Goal: Task Accomplishment & Management: Complete application form

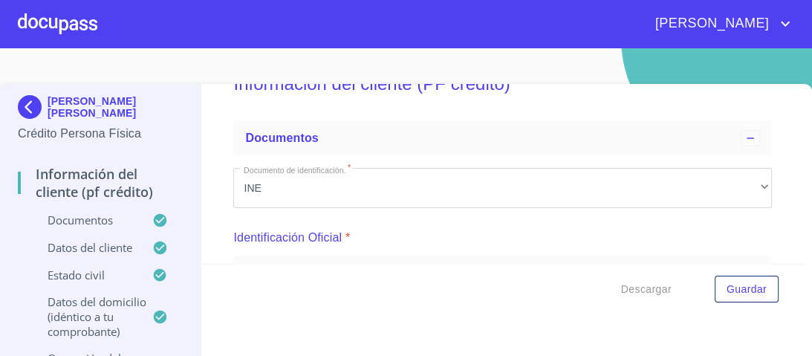
scroll to position [59, 0]
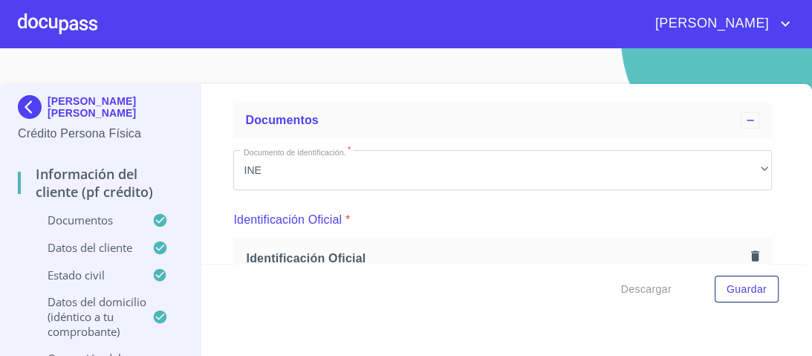
click at [53, 24] on div at bounding box center [57, 24] width 79 height 48
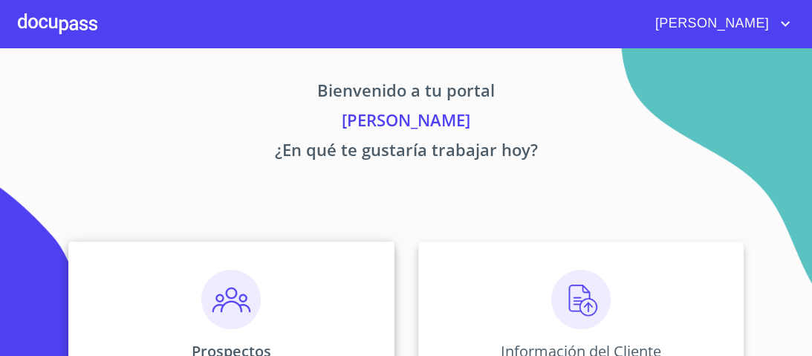
click at [238, 316] on img at bounding box center [230, 299] width 59 height 59
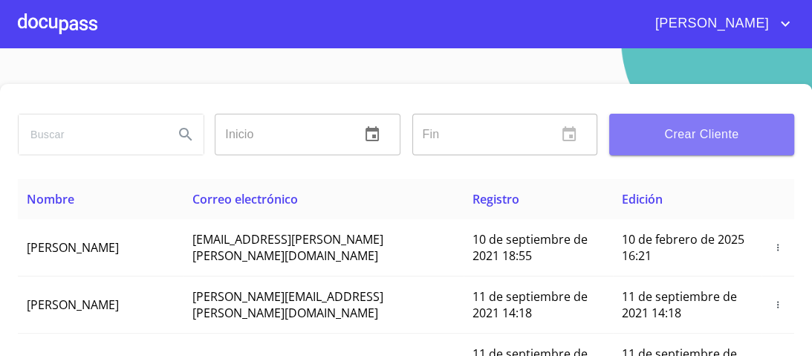
click at [695, 134] on span "Crear Cliente" at bounding box center [701, 134] width 161 height 21
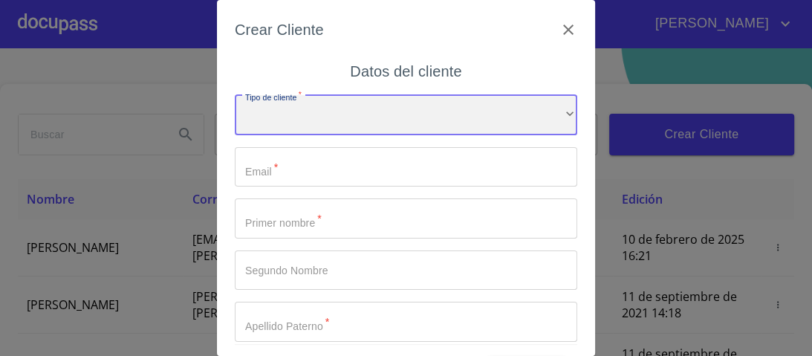
click at [552, 113] on div "​" at bounding box center [406, 115] width 342 height 40
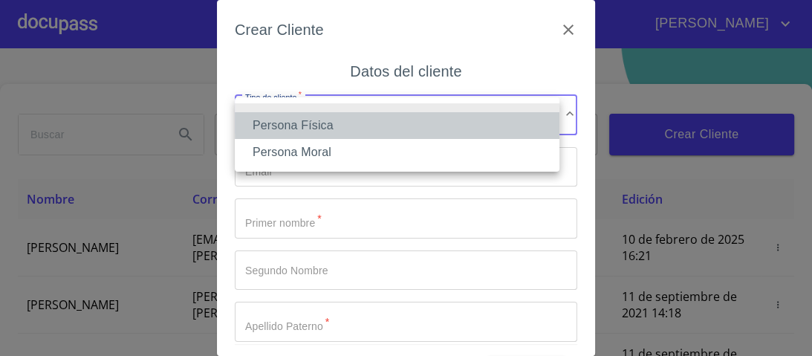
click at [315, 126] on li "Persona Física" at bounding box center [397, 125] width 325 height 27
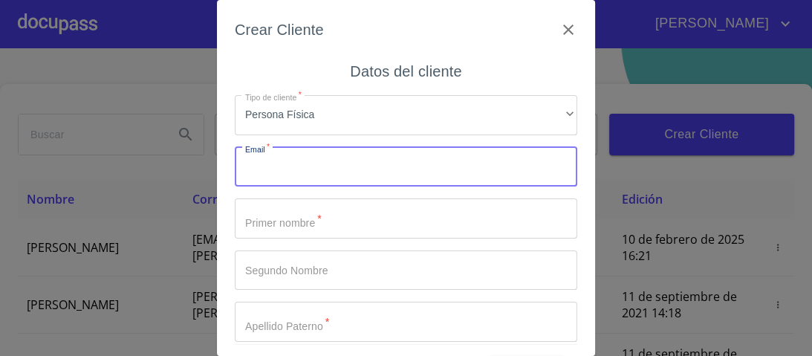
click at [273, 172] on input "Tipo de cliente   *" at bounding box center [406, 167] width 342 height 40
type input "c"
type input "[EMAIL_ADDRESS][DOMAIN_NAME]"
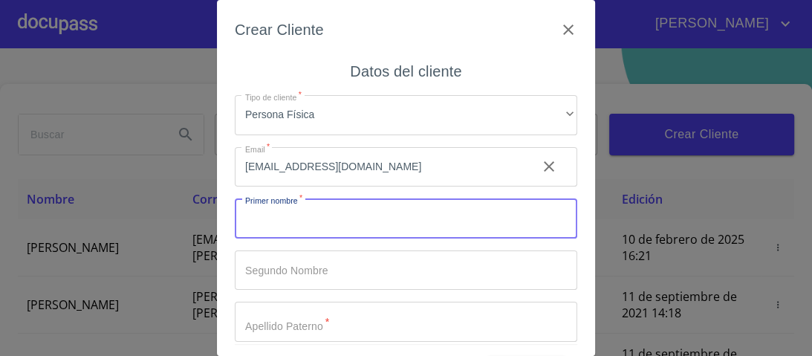
click at [285, 217] on input "Tipo de cliente   *" at bounding box center [406, 218] width 342 height 40
type input "[PERSON_NAME]"
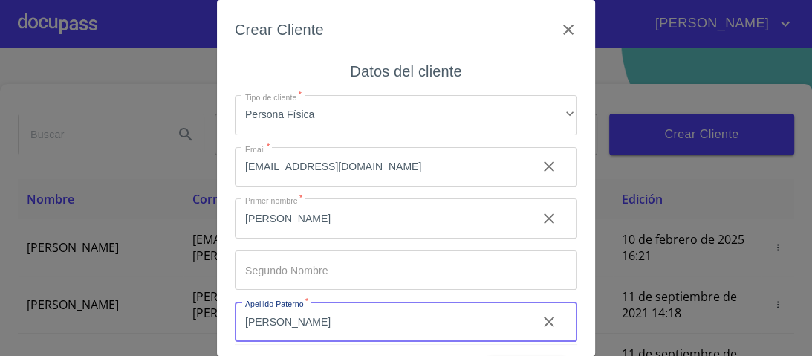
type input "[PERSON_NAME]"
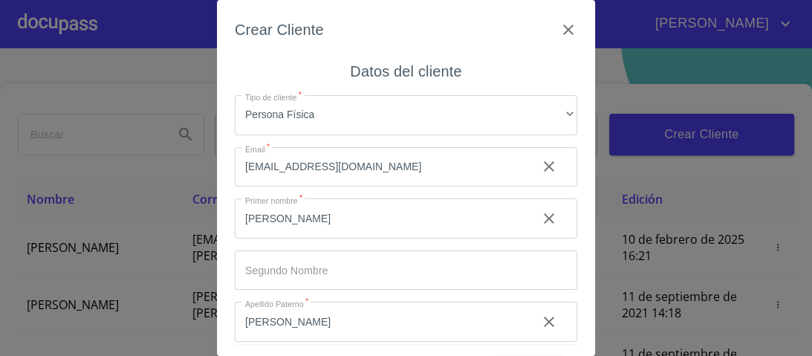
scroll to position [113, 0]
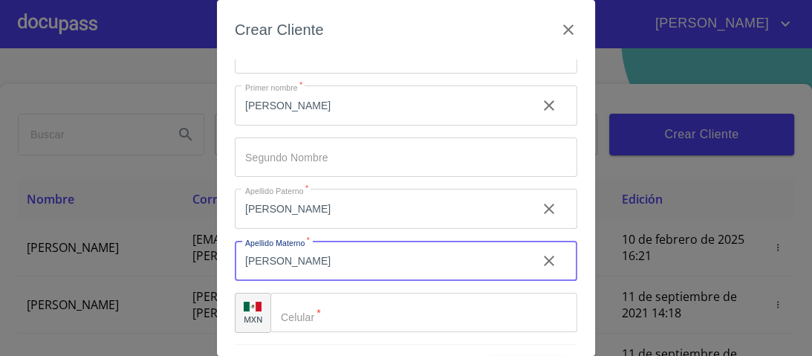
type input "[PERSON_NAME]"
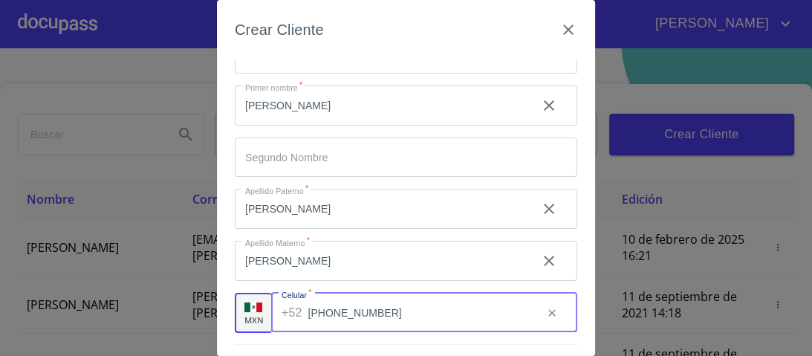
scroll to position [45, 0]
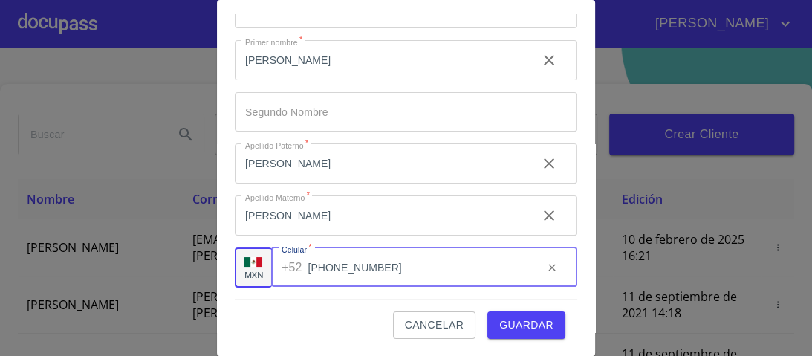
type input "[PHONE_NUMBER]"
click at [509, 323] on span "Guardar" at bounding box center [526, 325] width 54 height 19
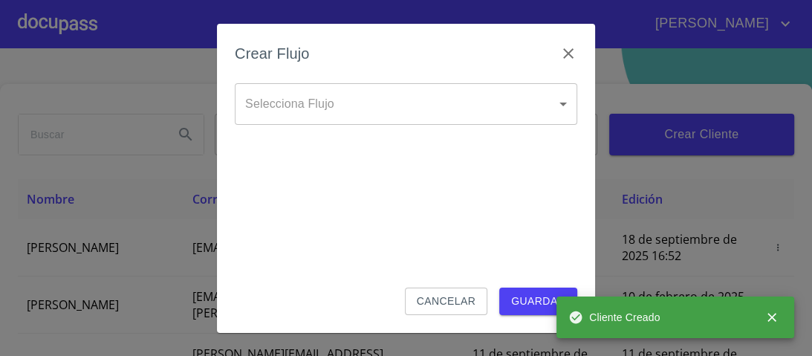
click at [564, 102] on body "[PERSON_NAME] ​ Fin ​ Crear Cliente Nombre Correo electrónico Registro Edición …" at bounding box center [406, 178] width 812 height 356
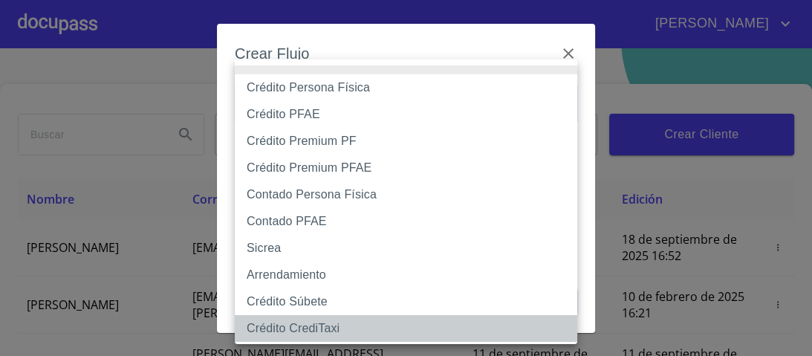
click at [297, 327] on li "Crédito CrediTaxi" at bounding box center [410, 328] width 351 height 27
type input "61adab5c2717c8283b1f8e87"
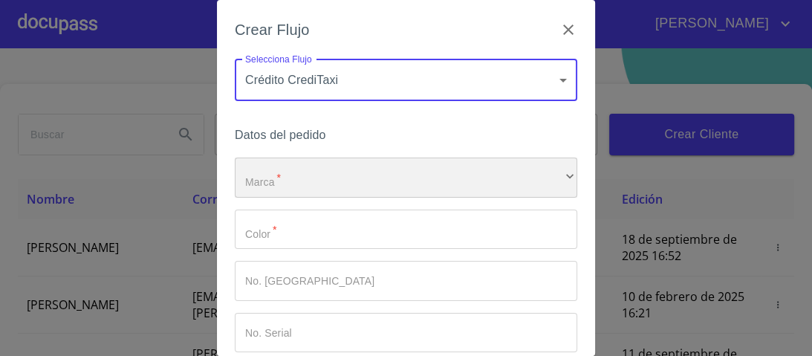
click at [339, 175] on div "​" at bounding box center [406, 177] width 342 height 40
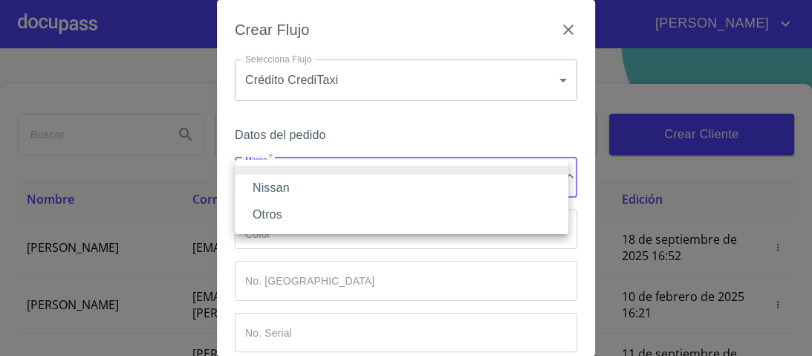
click at [281, 191] on li "Nissan" at bounding box center [401, 188] width 333 height 27
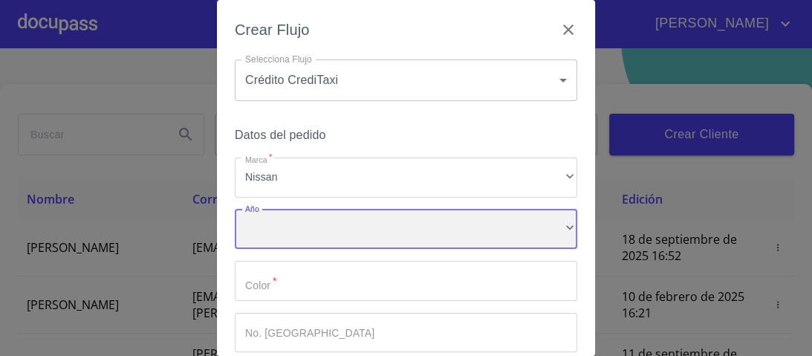
click at [281, 226] on div "​" at bounding box center [406, 229] width 342 height 40
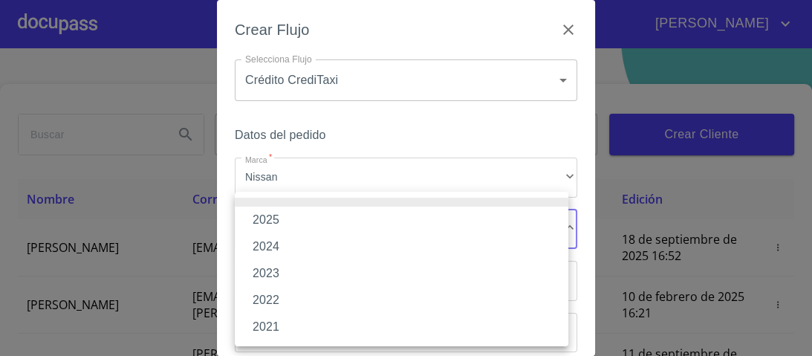
click at [267, 214] on li "2025" at bounding box center [401, 219] width 333 height 27
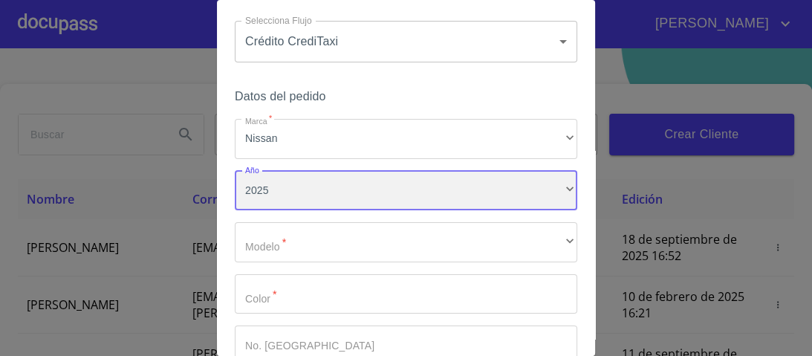
scroll to position [59, 0]
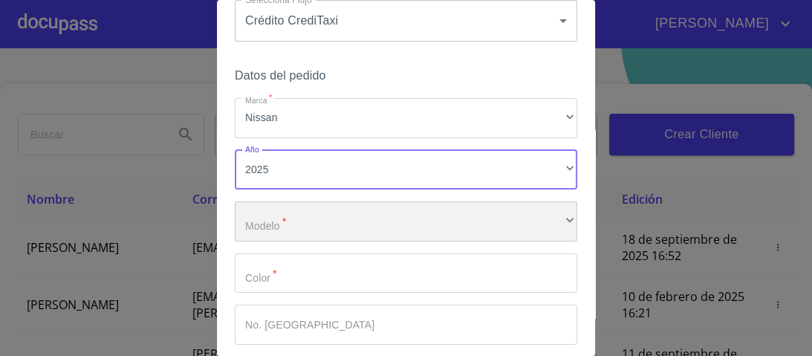
click at [275, 220] on div "​" at bounding box center [406, 221] width 342 height 40
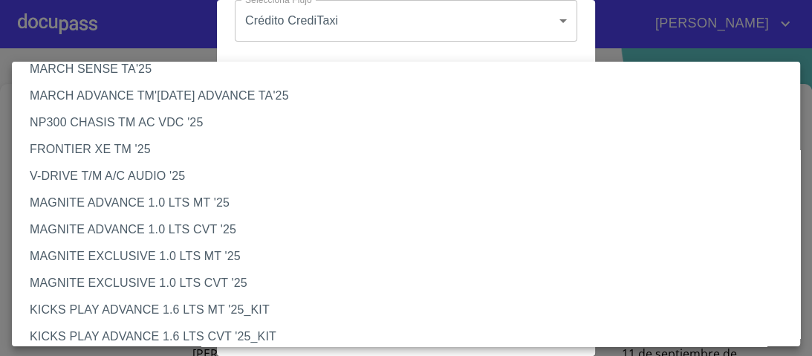
scroll to position [119, 0]
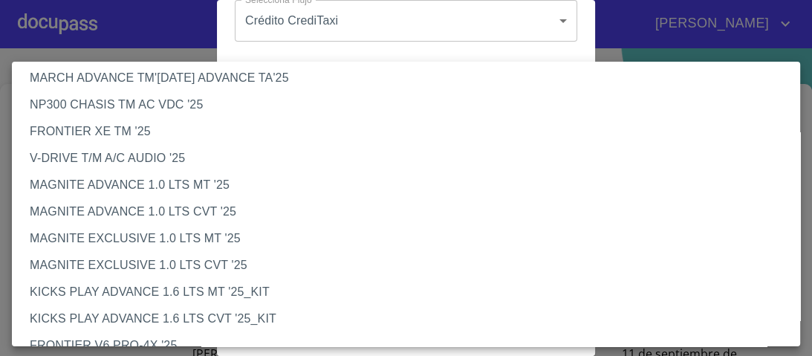
click at [78, 162] on li "V-DRIVE T/M A/C AUDIO '25" at bounding box center [410, 158] width 797 height 27
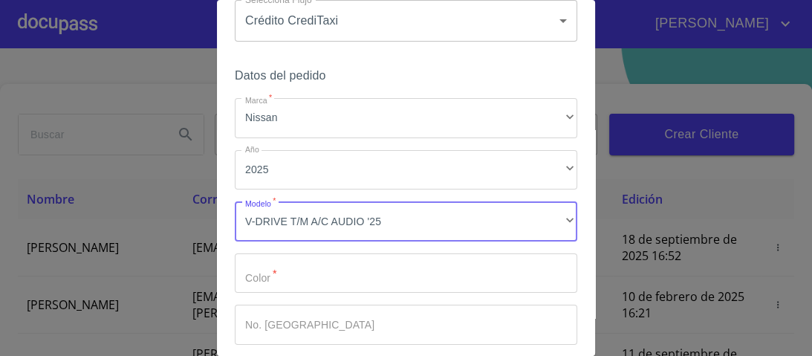
click at [273, 277] on input "Marca   *" at bounding box center [406, 273] width 342 height 40
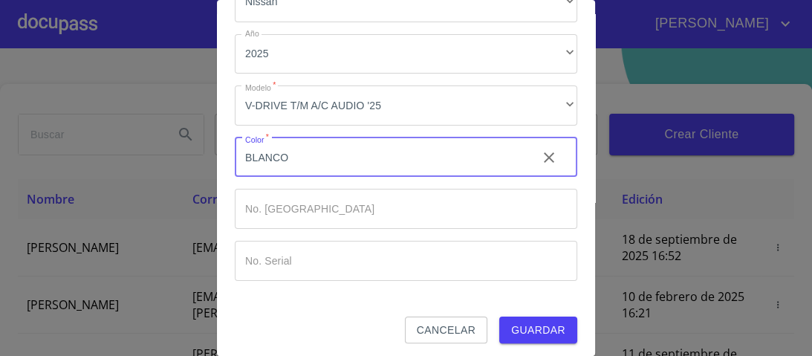
scroll to position [180, 0]
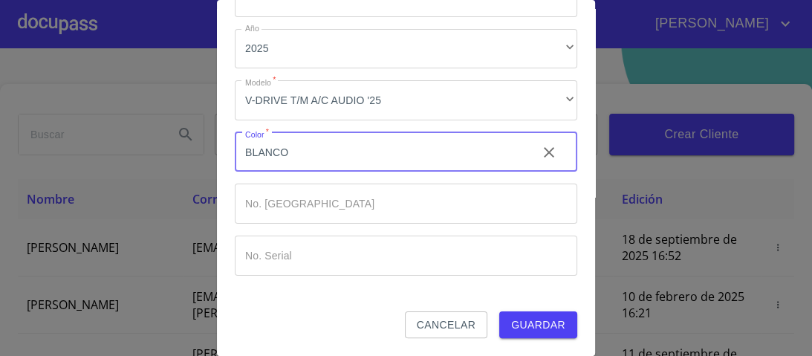
type input "BLANCO"
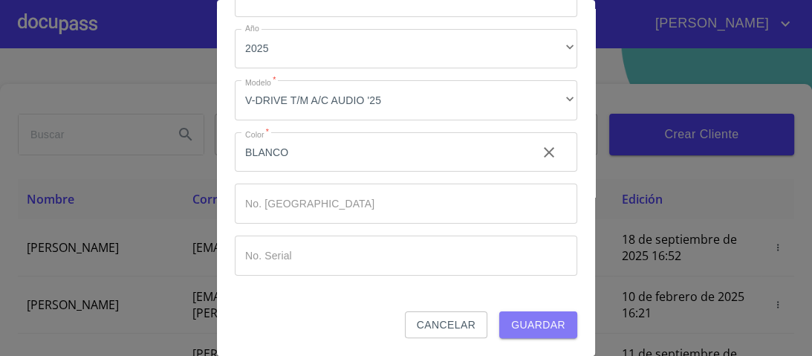
click at [520, 325] on span "Guardar" at bounding box center [538, 325] width 54 height 19
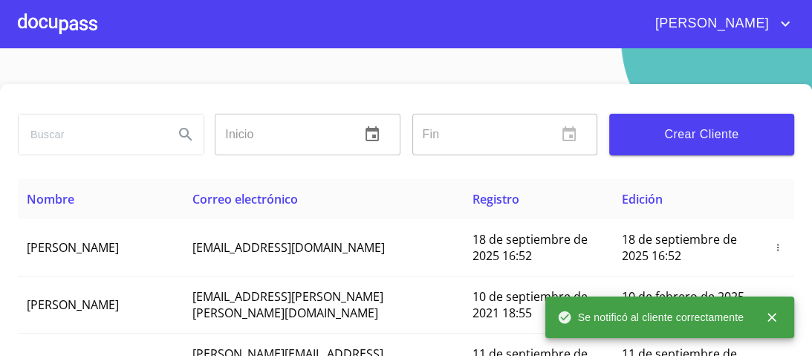
click at [78, 21] on div at bounding box center [57, 24] width 79 height 48
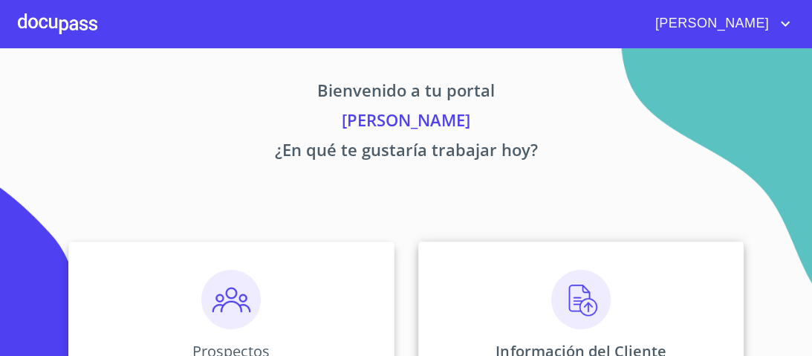
click at [577, 300] on img at bounding box center [580, 299] width 59 height 59
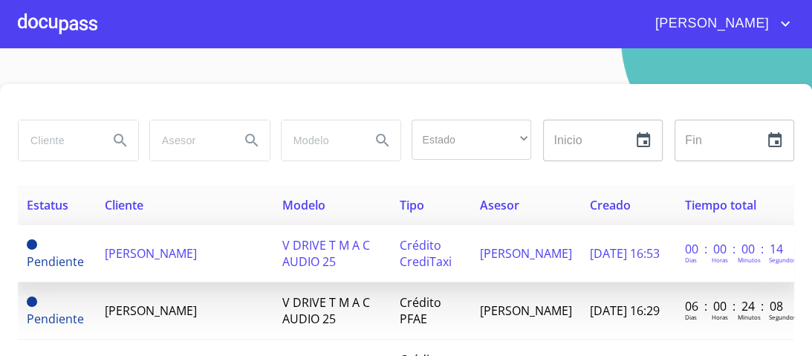
click at [316, 253] on span "V DRIVE T M A C AUDIO 25" at bounding box center [326, 253] width 88 height 33
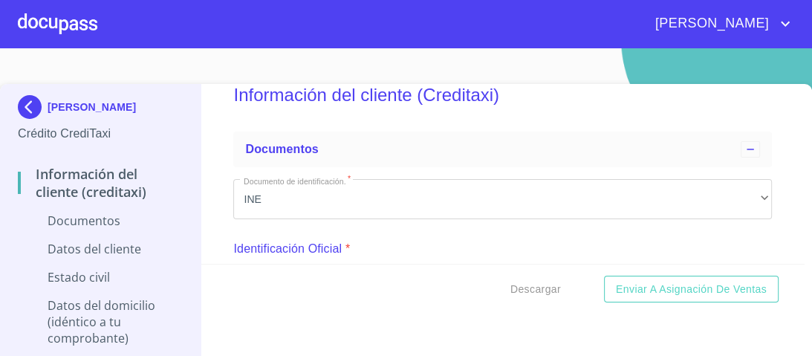
scroll to position [178, 0]
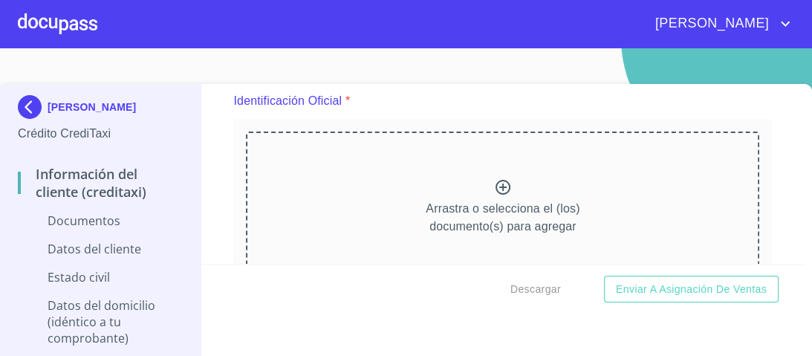
click at [495, 187] on icon at bounding box center [502, 187] width 15 height 15
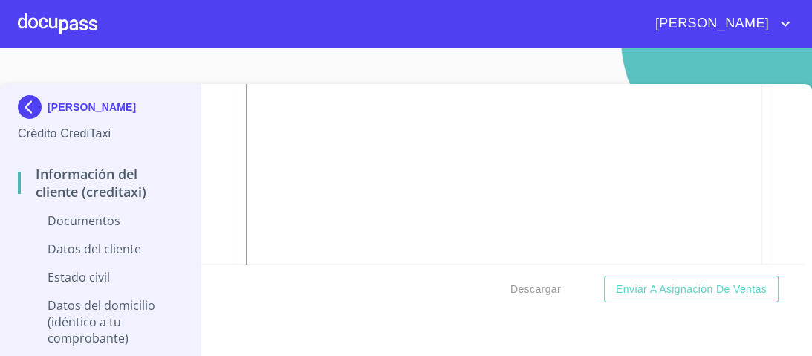
scroll to position [653, 0]
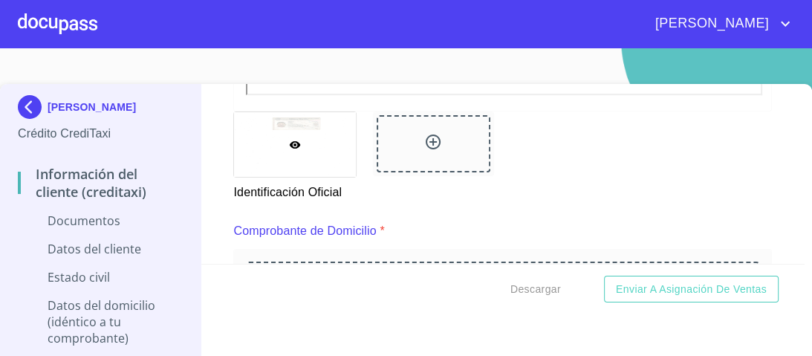
click at [431, 143] on icon at bounding box center [432, 141] width 15 height 15
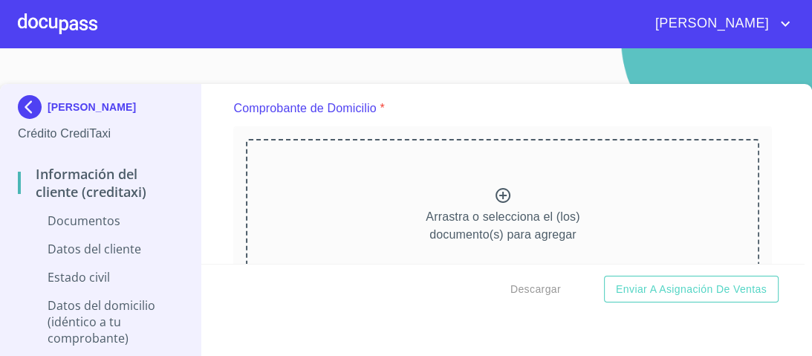
scroll to position [772, 0]
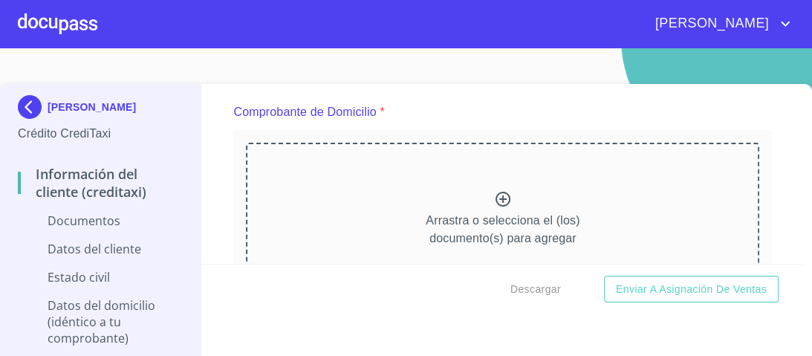
click at [495, 194] on icon at bounding box center [502, 199] width 15 height 15
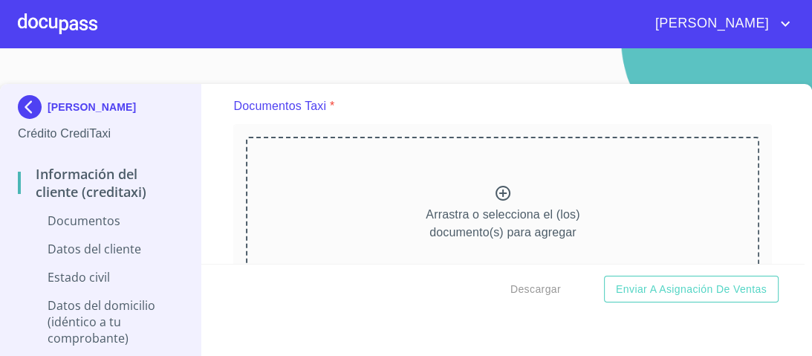
scroll to position [1426, 0]
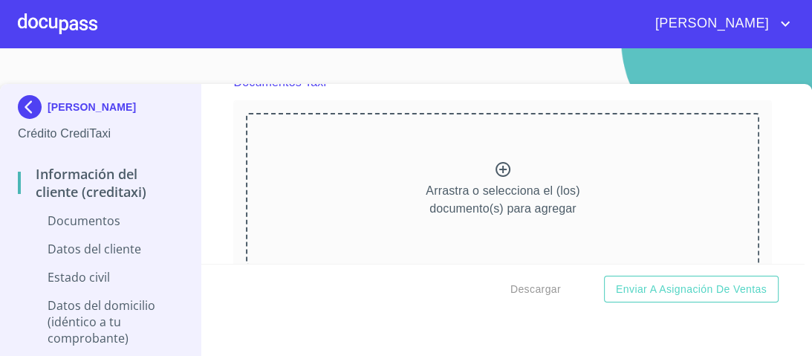
click at [495, 168] on icon at bounding box center [503, 169] width 18 height 18
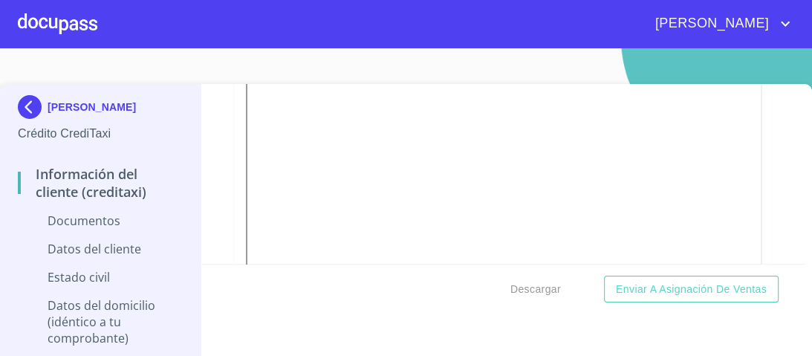
scroll to position [1782, 0]
click at [424, 237] on icon at bounding box center [433, 243] width 18 height 18
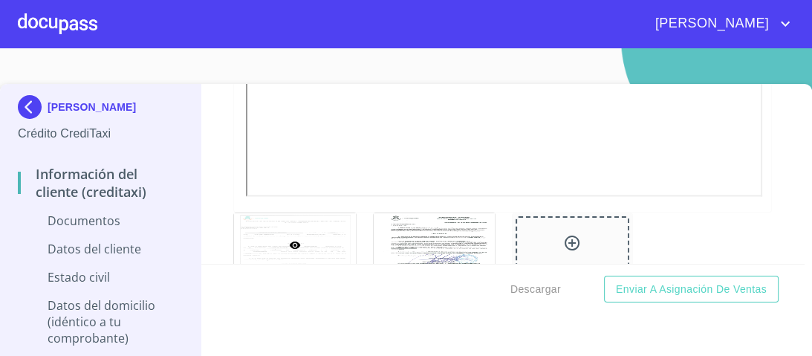
click at [563, 241] on icon at bounding box center [572, 243] width 18 height 18
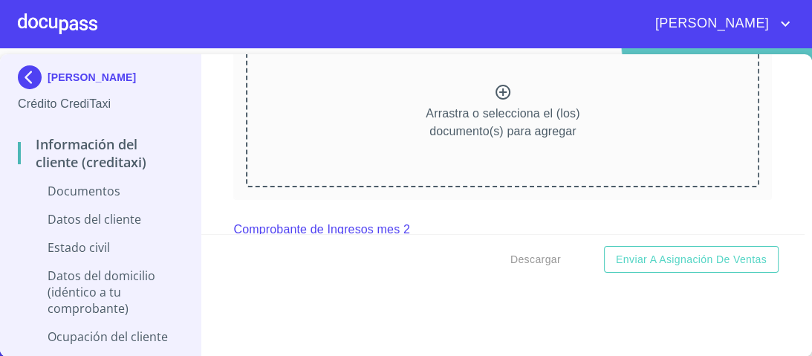
scroll to position [2020, 0]
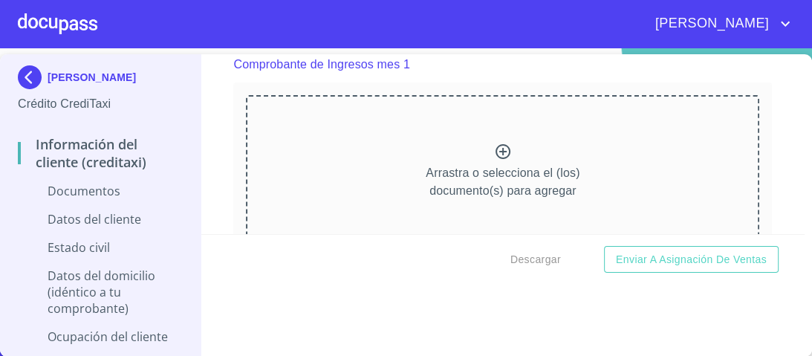
click at [494, 148] on icon at bounding box center [503, 152] width 18 height 18
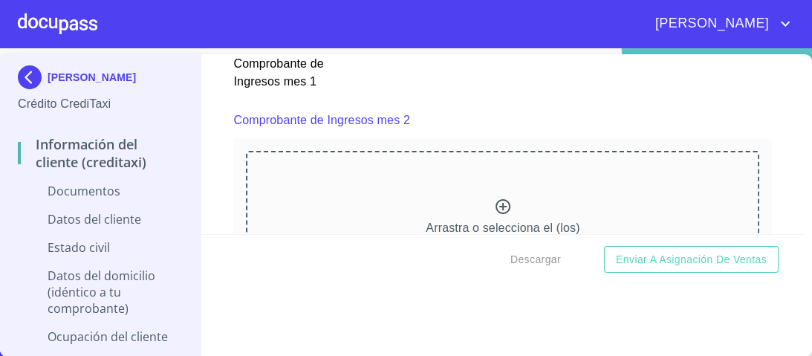
scroll to position [2678, 0]
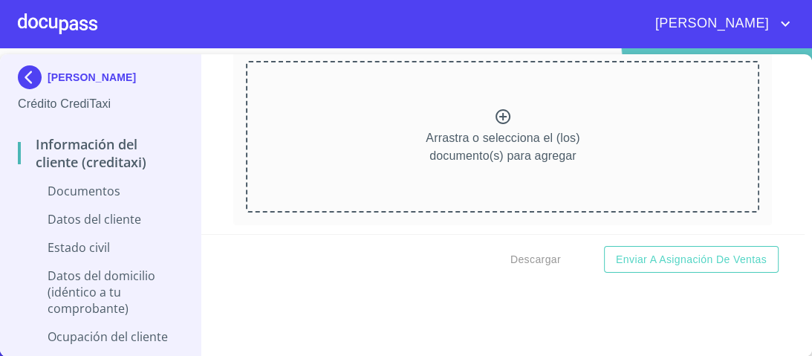
click at [494, 114] on icon at bounding box center [503, 117] width 18 height 18
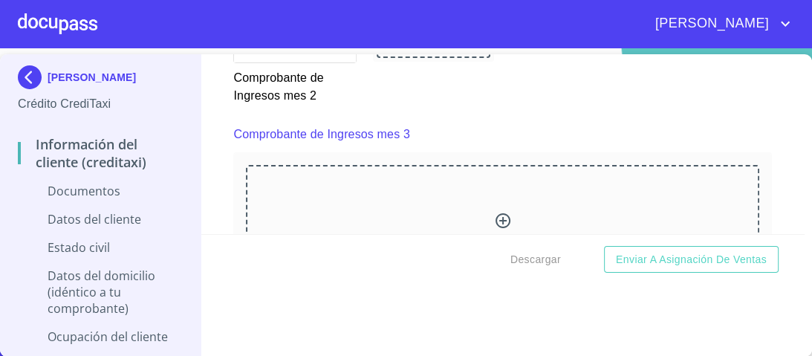
scroll to position [3199, 0]
click at [495, 212] on icon at bounding box center [502, 219] width 15 height 15
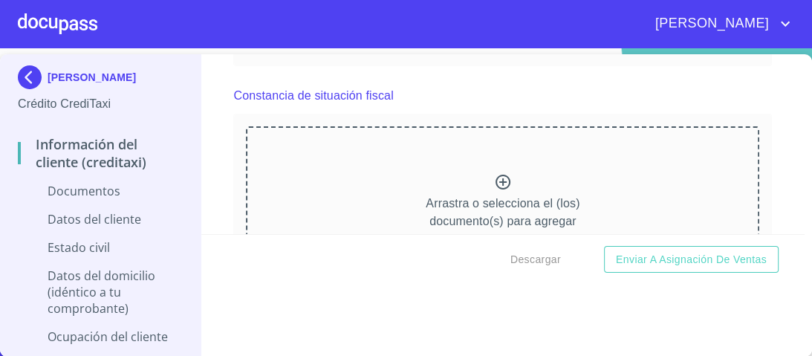
scroll to position [4112, 0]
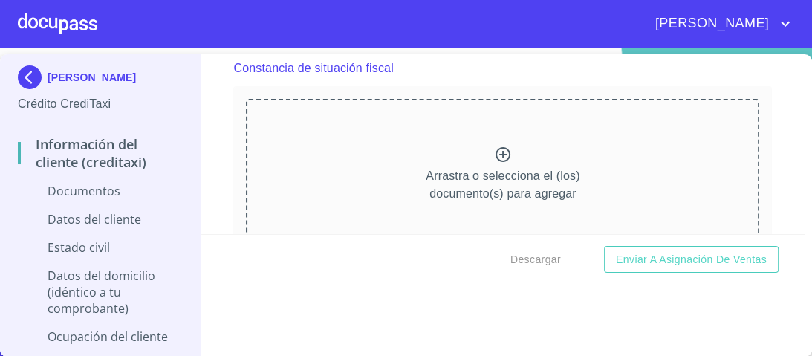
click at [494, 146] on icon at bounding box center [503, 155] width 18 height 18
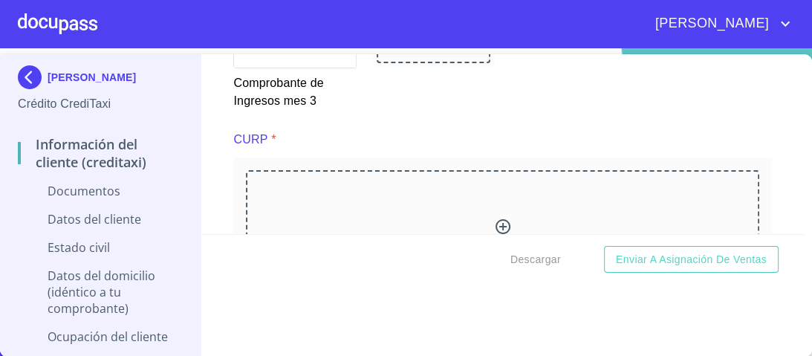
scroll to position [3815, 0]
click at [494, 221] on icon at bounding box center [503, 227] width 18 height 18
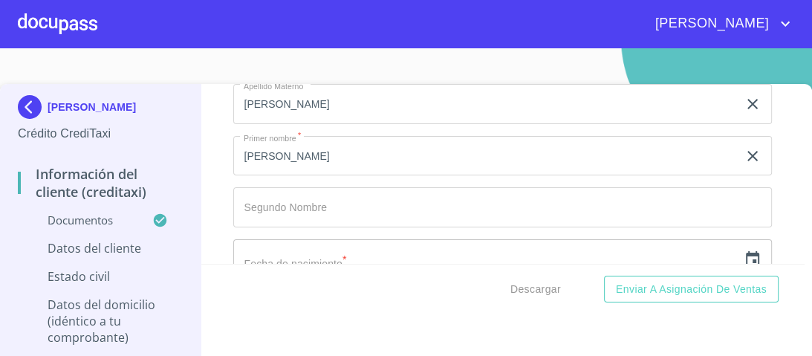
scroll to position [4884, 0]
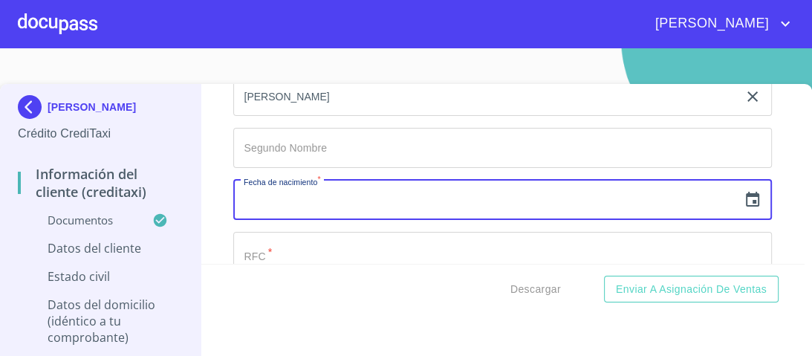
click at [307, 190] on input "text" at bounding box center [485, 200] width 504 height 40
click at [743, 191] on icon "button" at bounding box center [752, 200] width 18 height 18
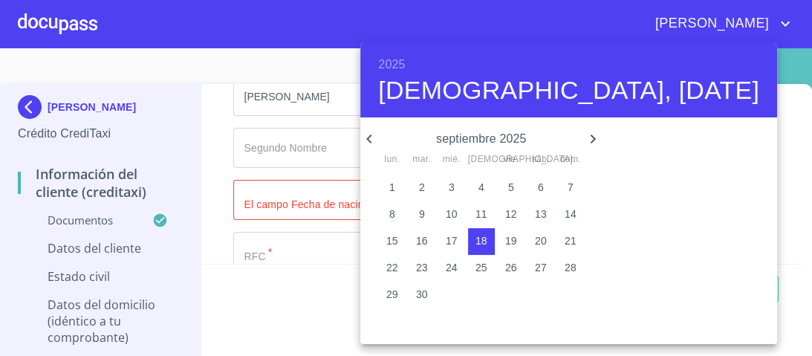
click at [406, 65] on div "2025 jue., [DATE]" at bounding box center [568, 80] width 417 height 74
click at [398, 64] on h6 "2025" at bounding box center [391, 64] width 27 height 21
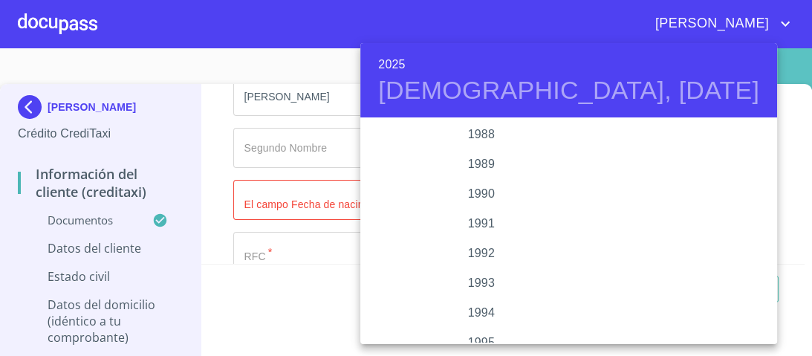
scroll to position [1856, 0]
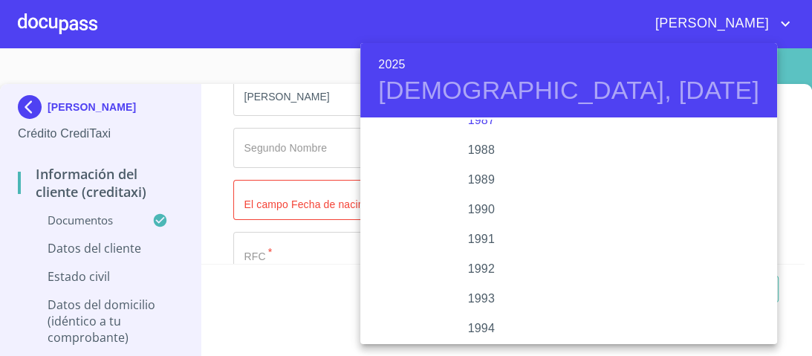
click at [567, 127] on div "1987" at bounding box center [480, 120] width 241 height 30
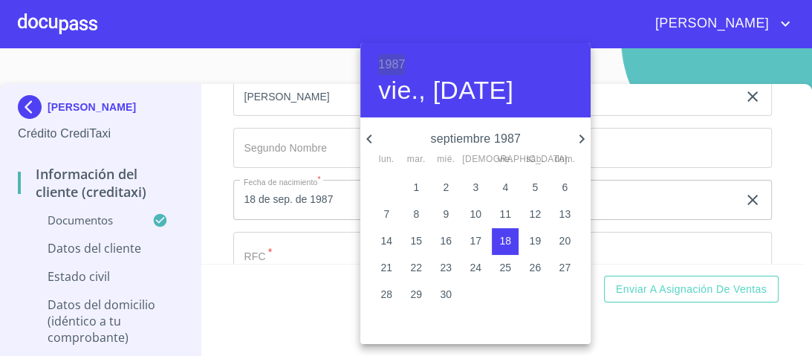
click at [390, 63] on h6 "1987" at bounding box center [391, 64] width 27 height 21
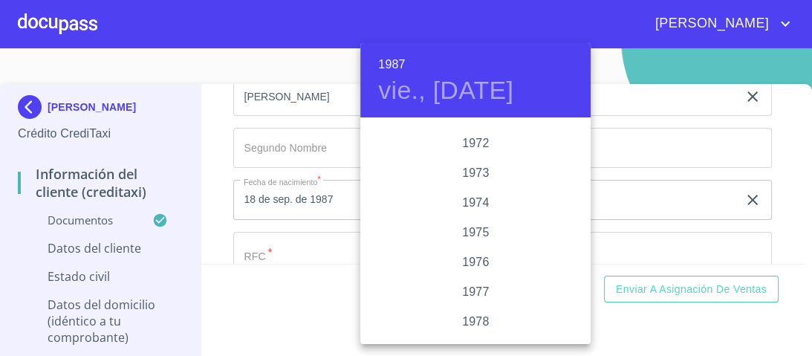
scroll to position [1363, 0]
click at [469, 137] on div "1971" at bounding box center [475, 138] width 230 height 30
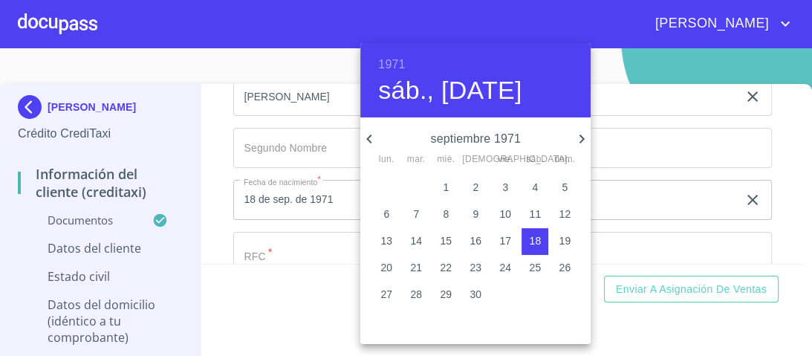
click at [369, 136] on icon "button" at bounding box center [368, 138] width 5 height 9
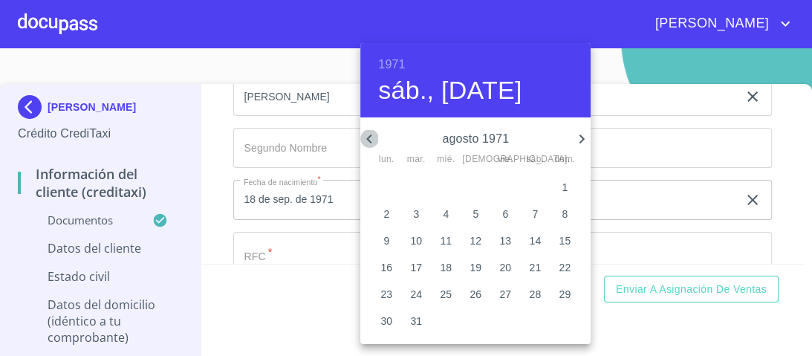
click at [369, 136] on icon "button" at bounding box center [368, 138] width 5 height 9
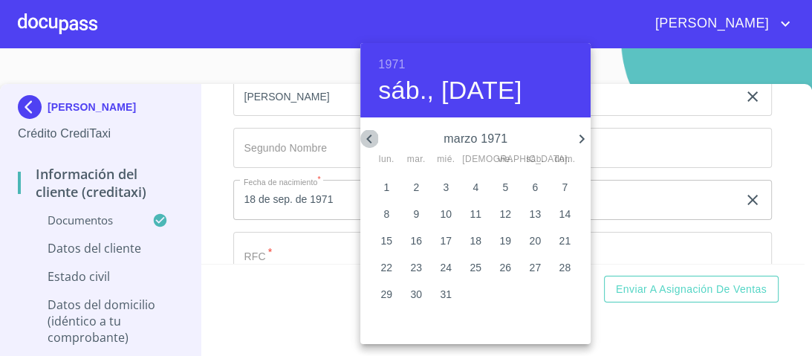
click at [369, 136] on icon "button" at bounding box center [368, 138] width 5 height 9
click at [388, 271] on p "22" at bounding box center [386, 267] width 12 height 15
type input "22 de feb. de 1971"
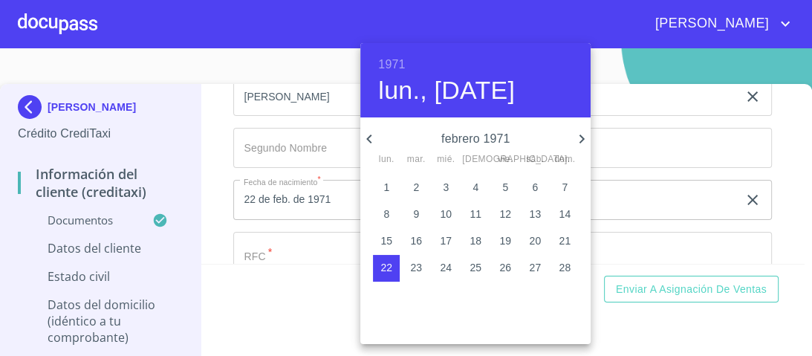
click at [645, 137] on div at bounding box center [406, 178] width 812 height 356
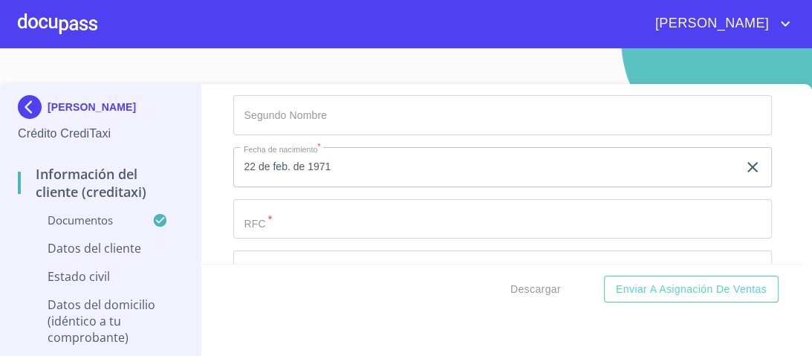
scroll to position [4943, 0]
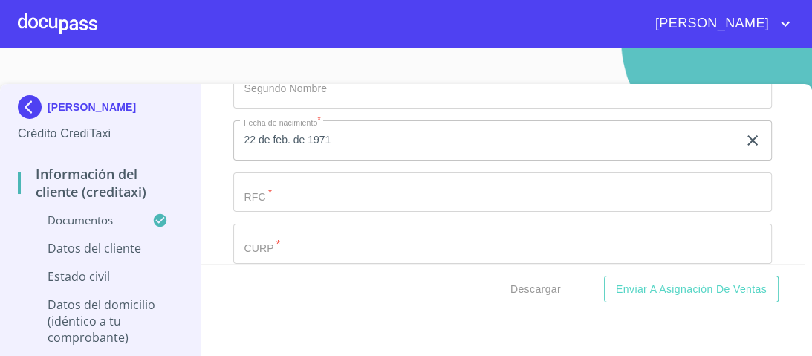
click at [271, 182] on input "Documento de identificación.   *" at bounding box center [502, 192] width 538 height 40
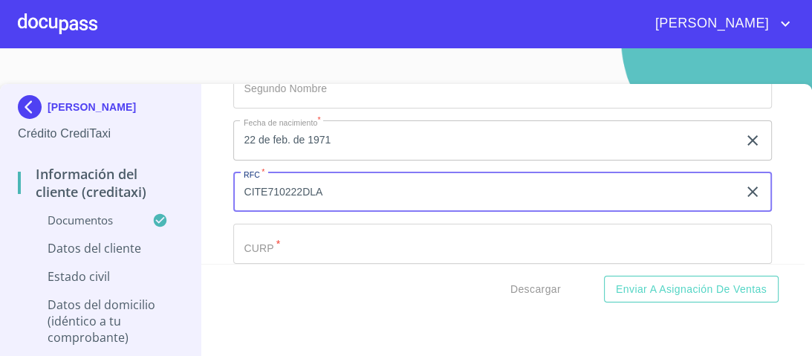
type input "CITE710222DLA"
click at [278, 232] on input "Documento de identificación.   *" at bounding box center [502, 244] width 538 height 40
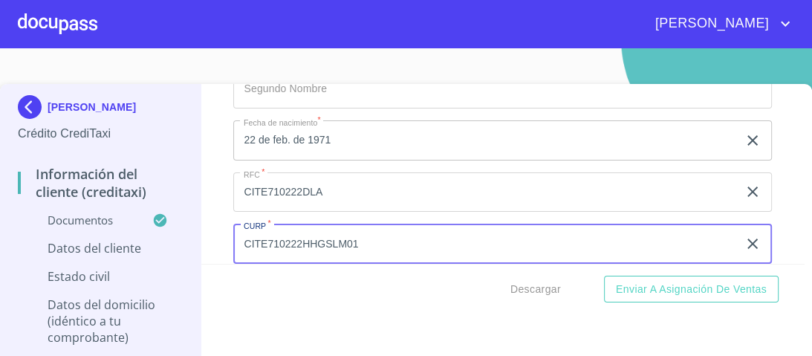
type input "CITE710222HHGSLM01"
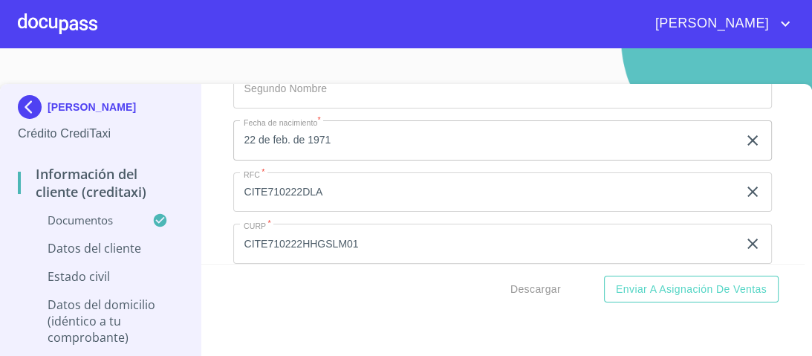
scroll to position [5055, 0]
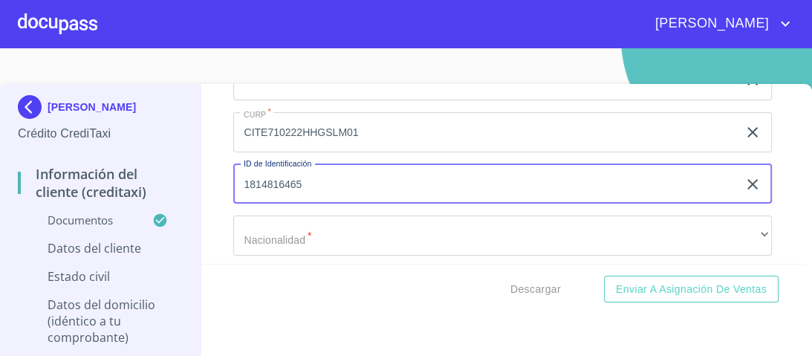
type input "1814816465"
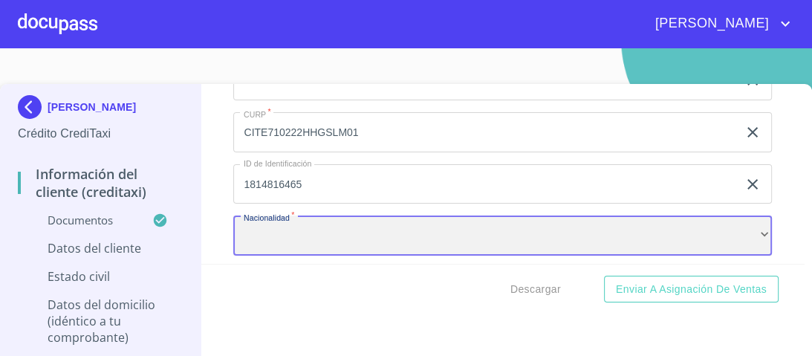
click at [320, 232] on div "​" at bounding box center [502, 235] width 538 height 40
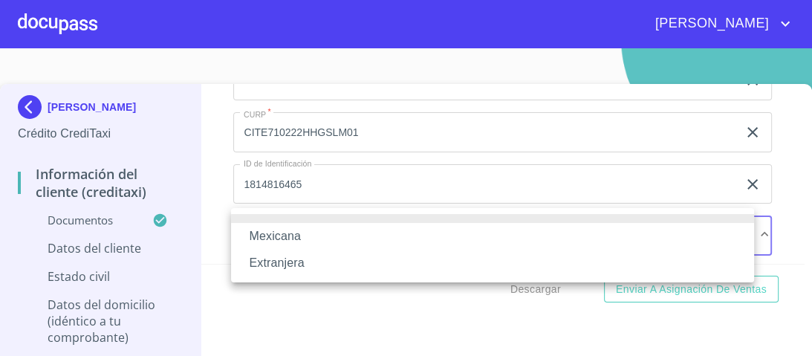
click at [268, 233] on li "Mexicana" at bounding box center [492, 236] width 523 height 27
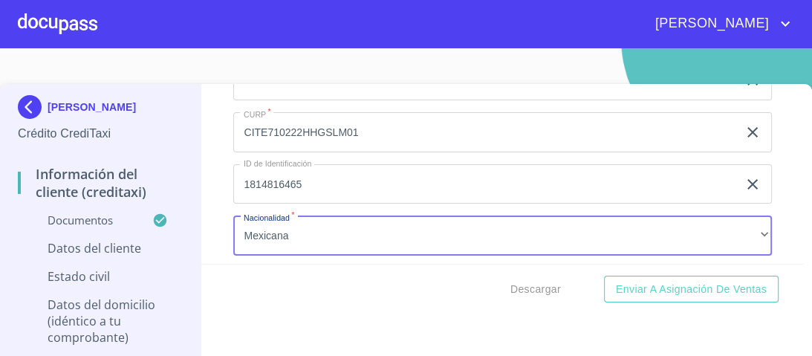
scroll to position [5088, 0]
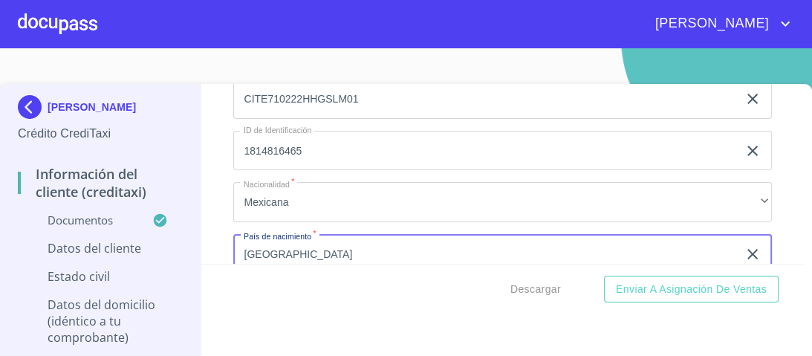
type input "[GEOGRAPHIC_DATA]"
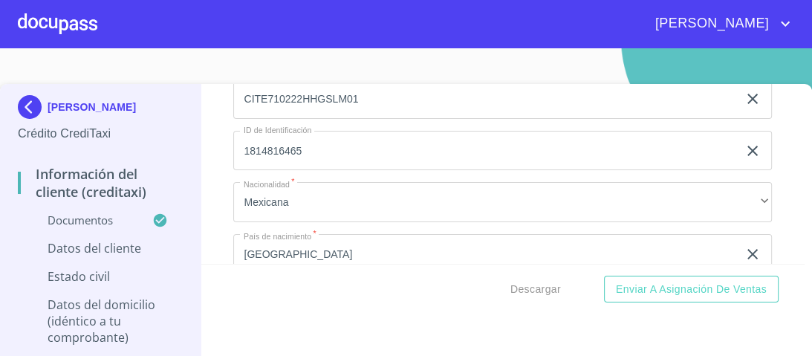
scroll to position [5210, 0]
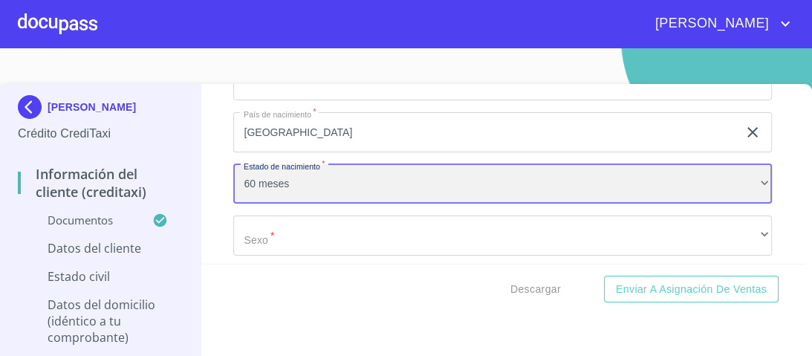
click at [299, 173] on div "60 meses" at bounding box center [502, 184] width 538 height 40
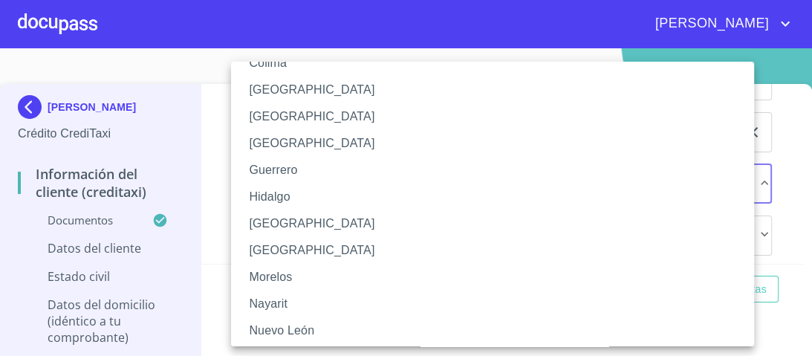
scroll to position [297, 0]
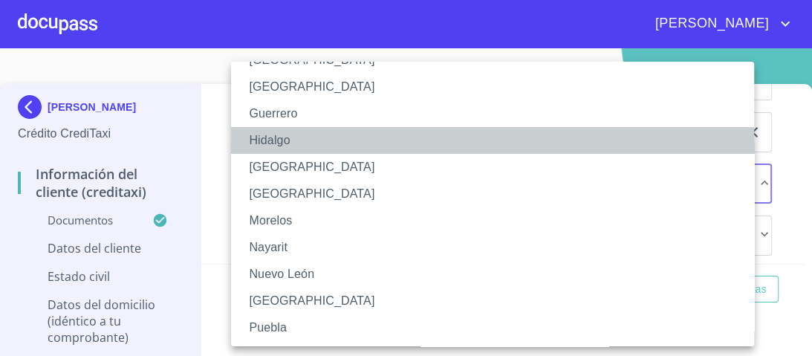
click at [270, 141] on li "Hidalgo" at bounding box center [497, 140] width 532 height 27
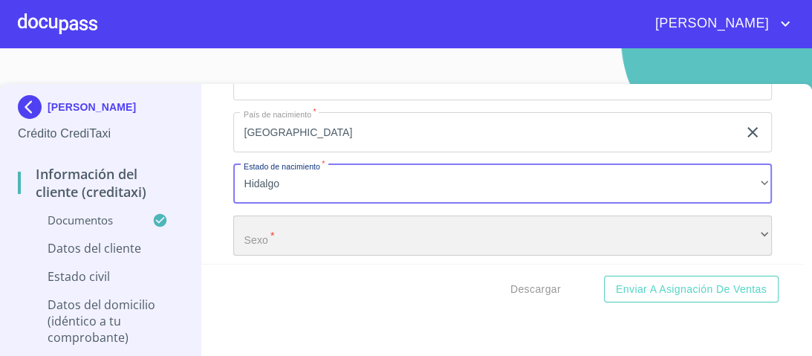
click at [288, 223] on div "​" at bounding box center [502, 235] width 538 height 40
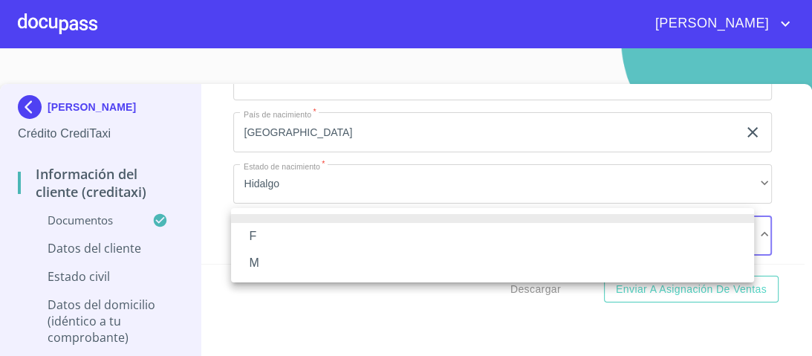
click at [261, 259] on li "M" at bounding box center [492, 263] width 523 height 27
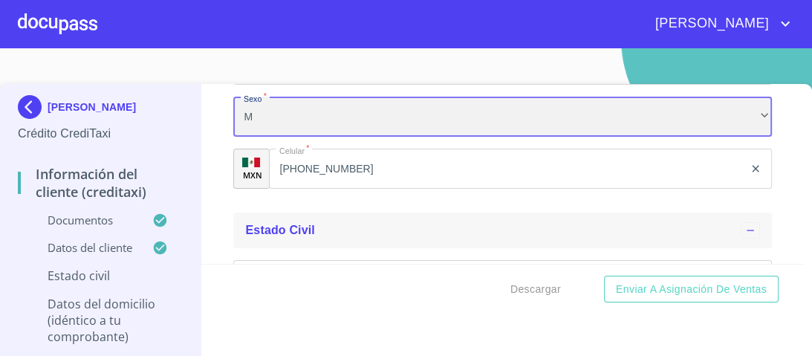
scroll to position [5388, 0]
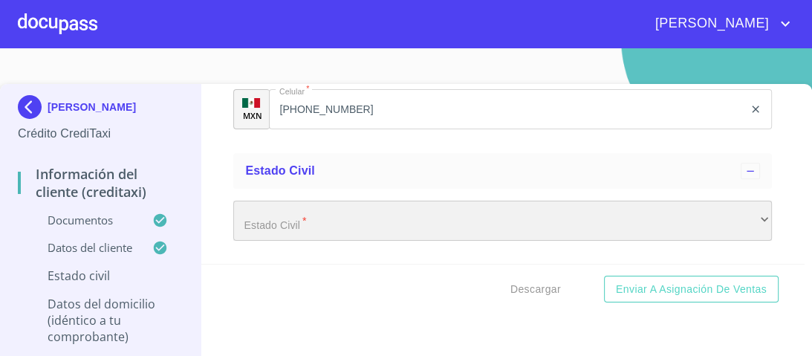
click at [289, 218] on div "​" at bounding box center [502, 220] width 538 height 40
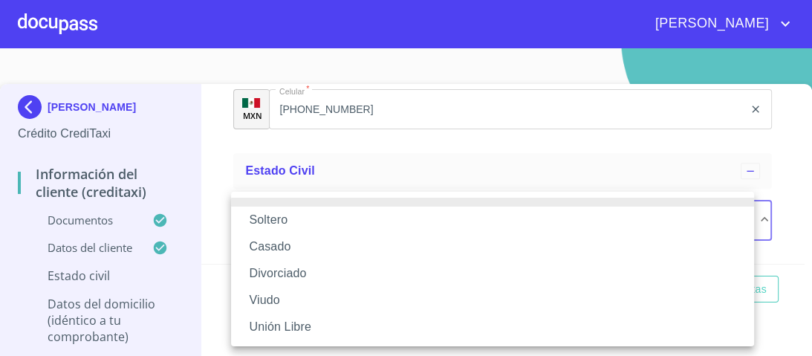
click at [272, 244] on li "Casado" at bounding box center [492, 246] width 523 height 27
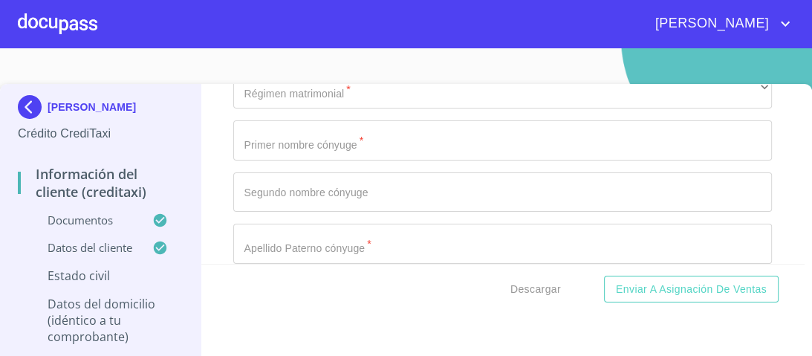
scroll to position [5512, 0]
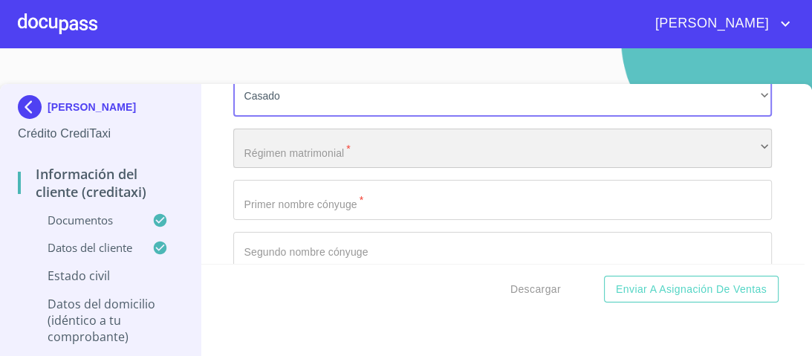
click at [335, 134] on div "​" at bounding box center [502, 148] width 538 height 40
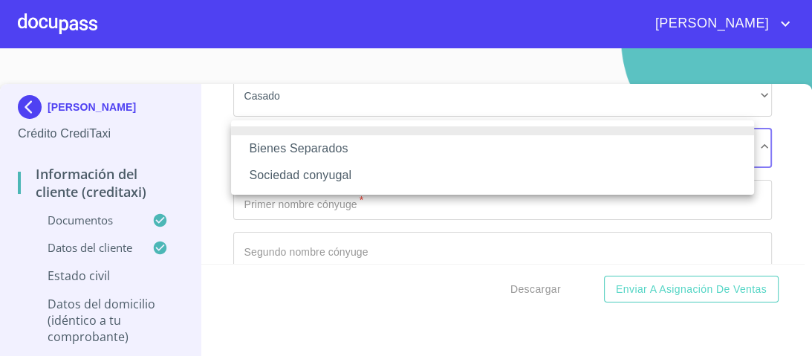
click at [325, 175] on li "Sociedad conyugal" at bounding box center [492, 175] width 523 height 27
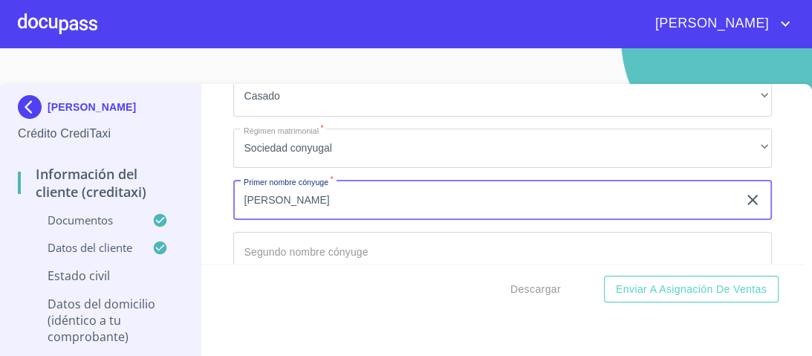
type input "[PERSON_NAME]"
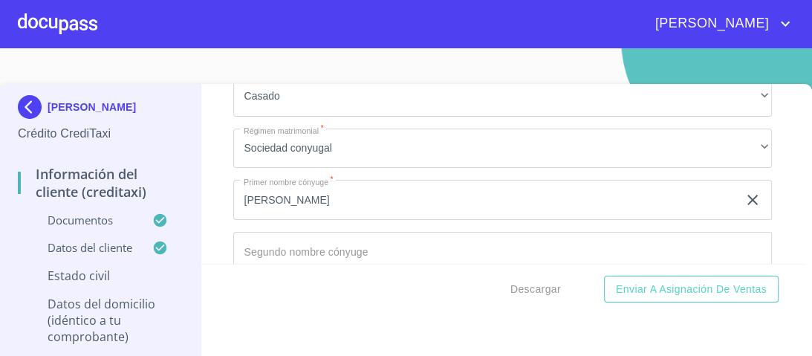
scroll to position [5632, 0]
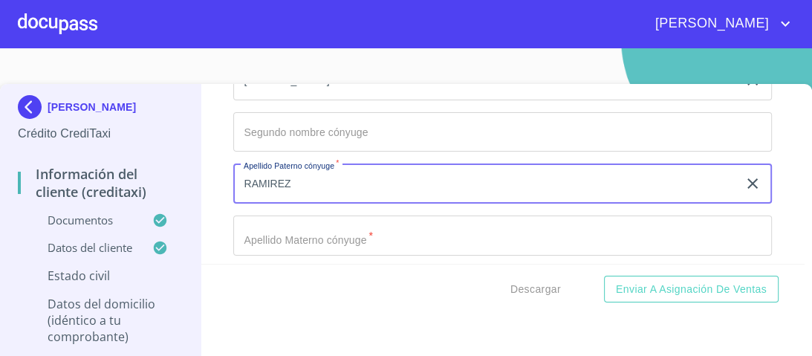
type input "RAMIREZ"
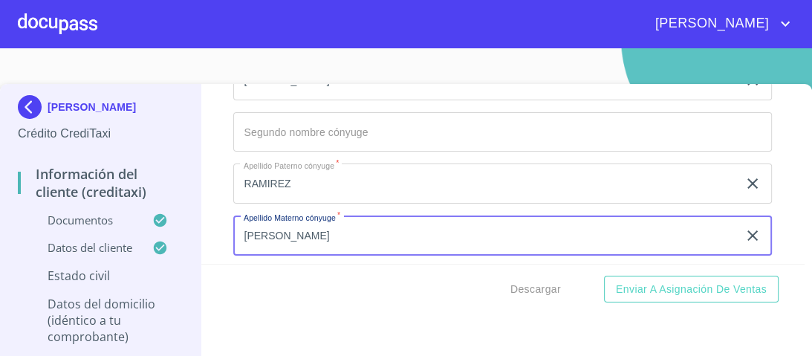
type input "[PERSON_NAME]"
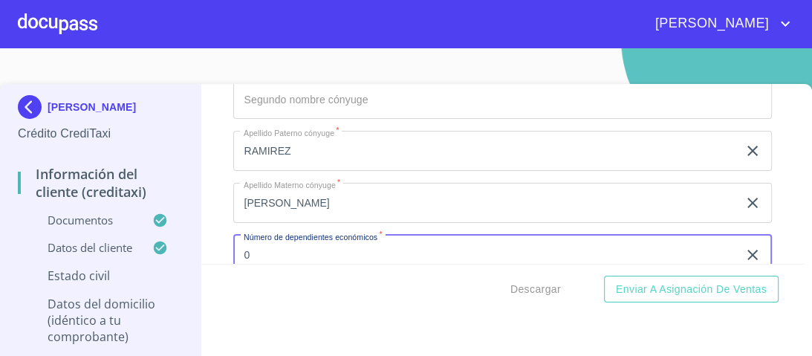
type input "0"
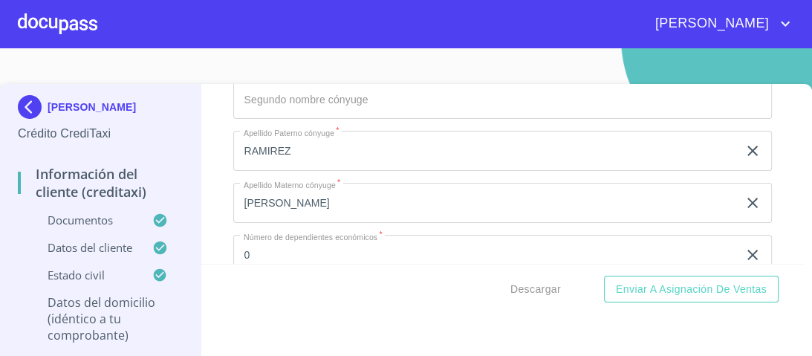
scroll to position [5786, 0]
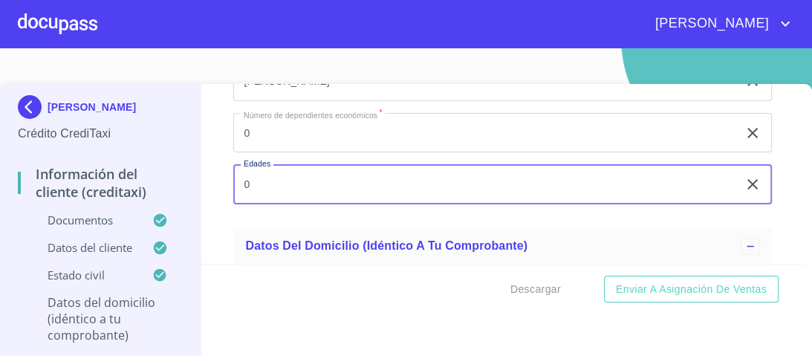
type input "0"
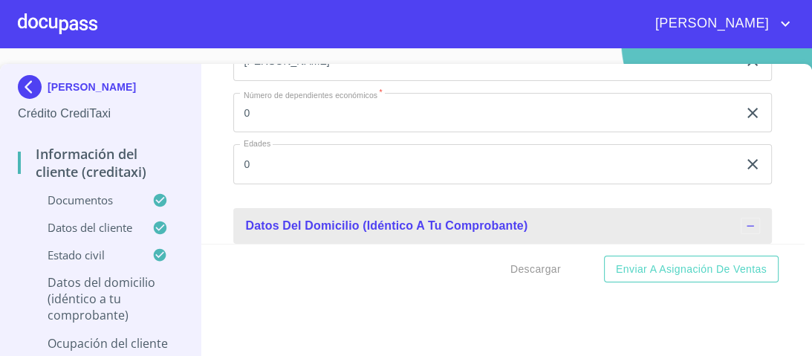
scroll to position [30, 0]
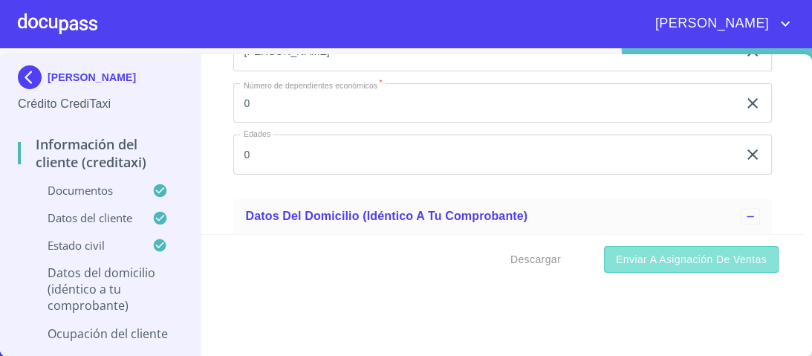
click at [621, 259] on span "Enviar a Asignación de Ventas" at bounding box center [691, 259] width 151 height 19
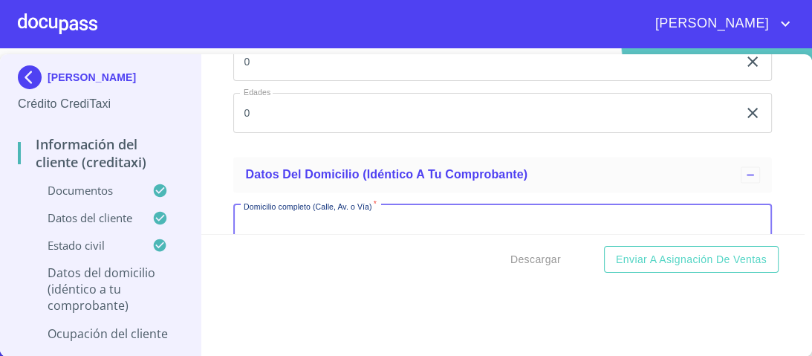
click at [261, 209] on input "Documento de identificación.   *" at bounding box center [502, 224] width 538 height 40
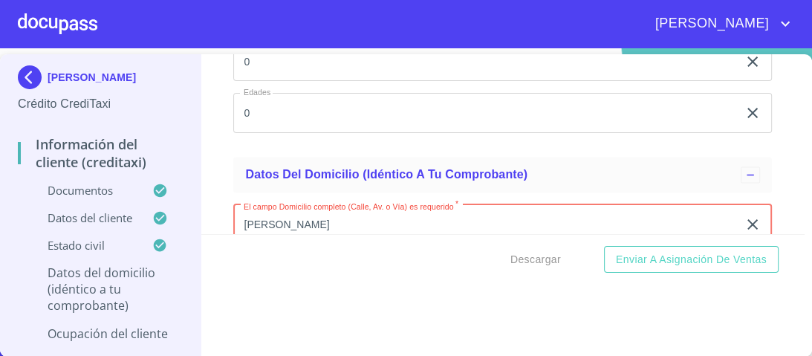
type input "[PERSON_NAME]"
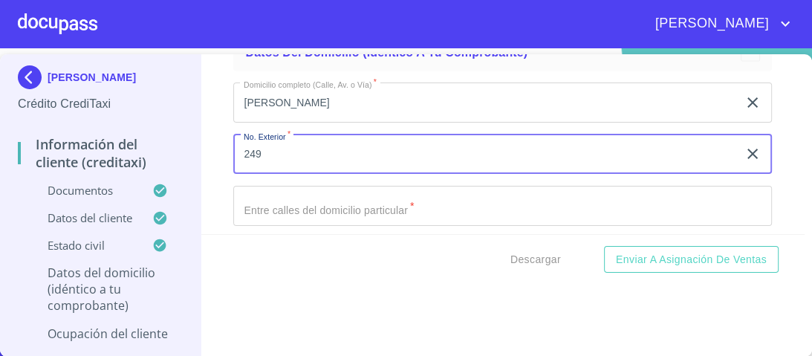
type input "249"
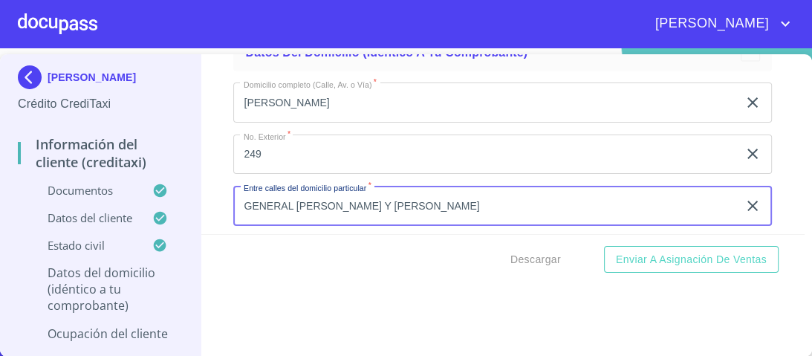
type input "GENERAL [PERSON_NAME] Y [PERSON_NAME]"
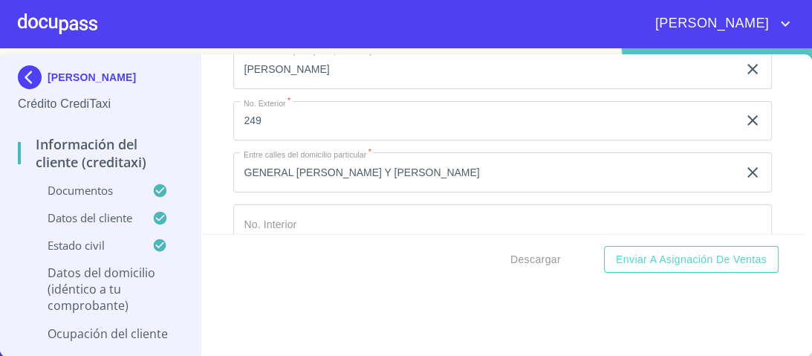
scroll to position [6104, 0]
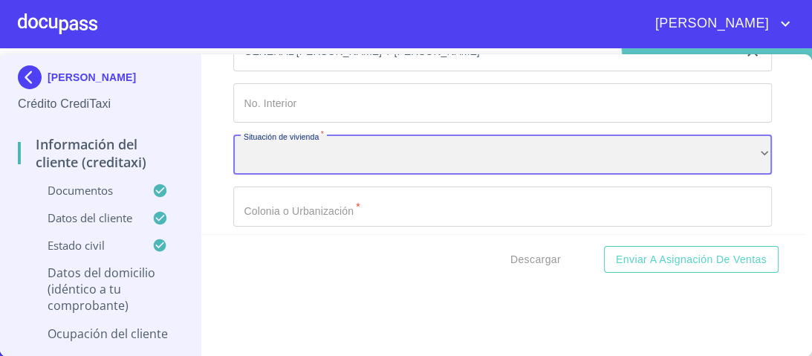
click at [255, 137] on div "​" at bounding box center [502, 154] width 538 height 40
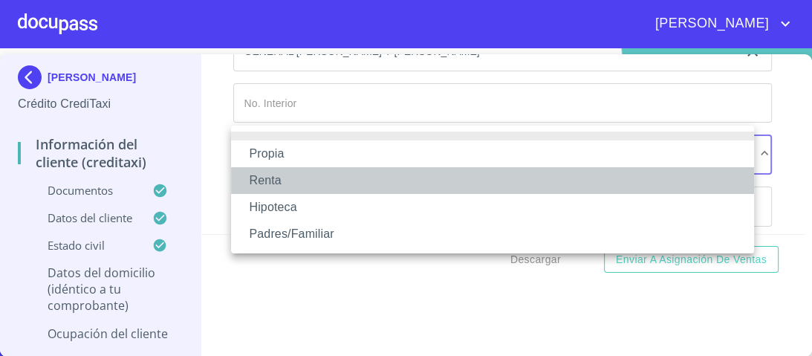
click at [270, 183] on li "Renta" at bounding box center [492, 180] width 523 height 27
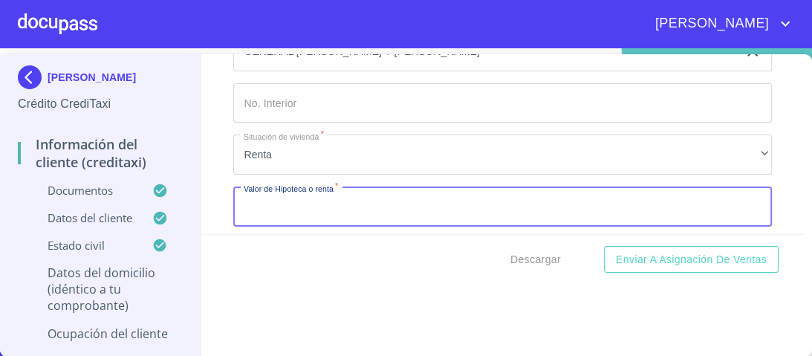
click at [291, 198] on input "Documento de identificación.   *" at bounding box center [502, 206] width 538 height 40
type input "$700,000.00"
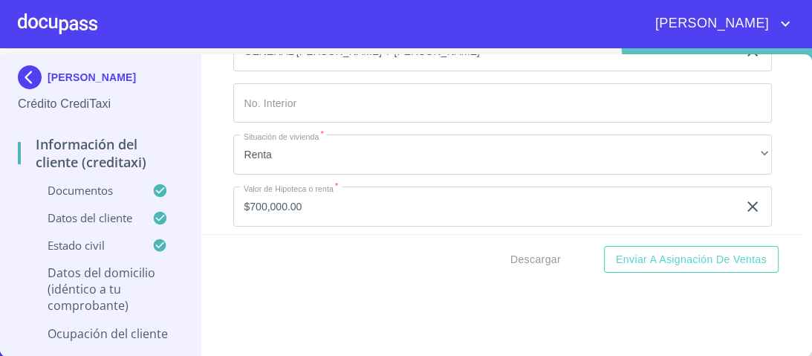
scroll to position [6138, 0]
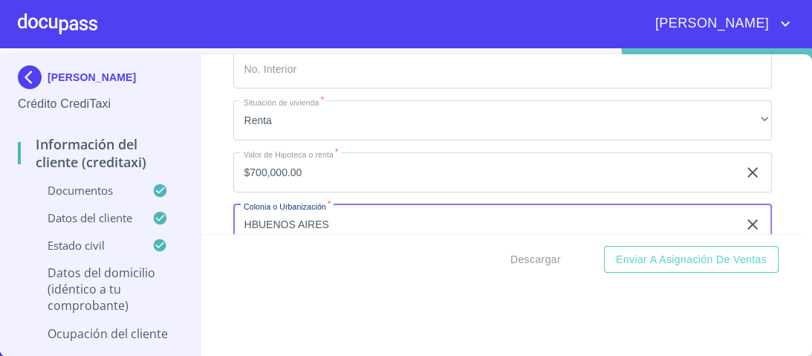
click at [250, 209] on input "HBUENOS AIRES" at bounding box center [485, 224] width 504 height 40
type input "[GEOGRAPHIC_DATA]"
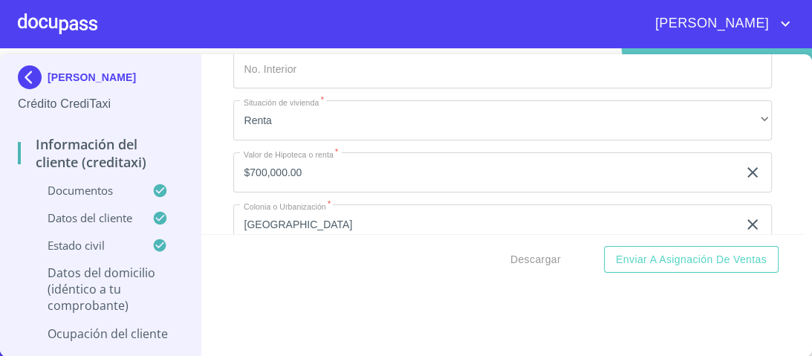
scroll to position [6259, 0]
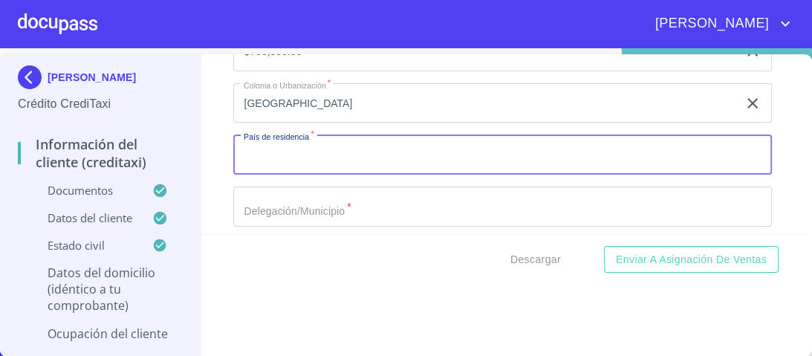
click at [284, 147] on input "Documento de identificación.   *" at bounding box center [502, 154] width 538 height 40
type input "[GEOGRAPHIC_DATA]"
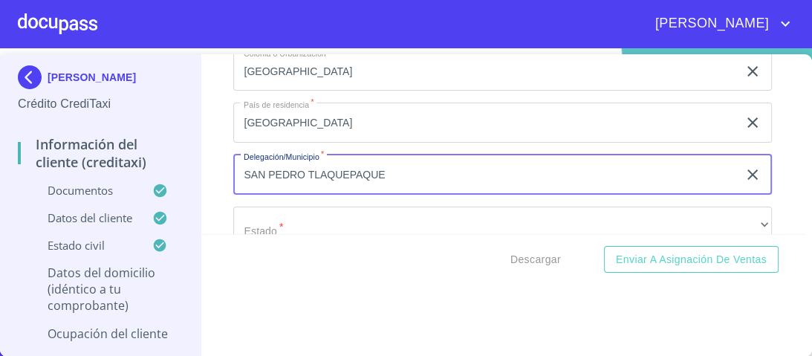
scroll to position [6319, 0]
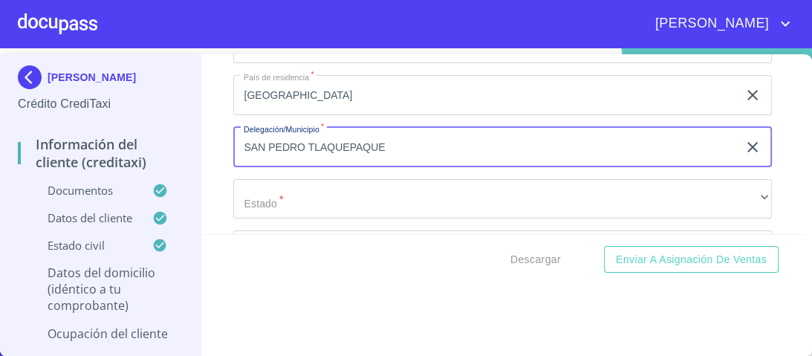
type input "SAN PEDRO TLAQUEPAQUE"
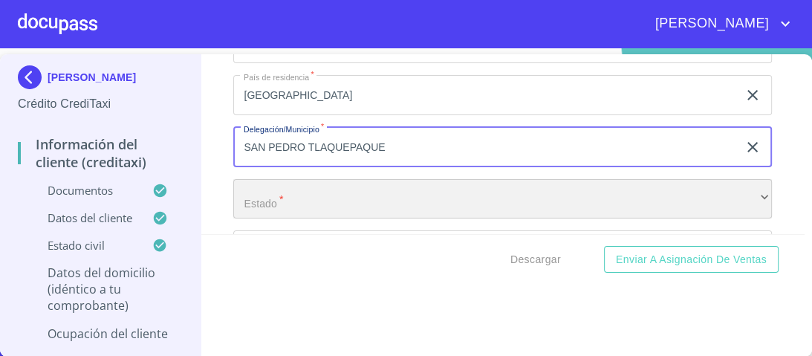
click at [304, 182] on div "​" at bounding box center [502, 199] width 538 height 40
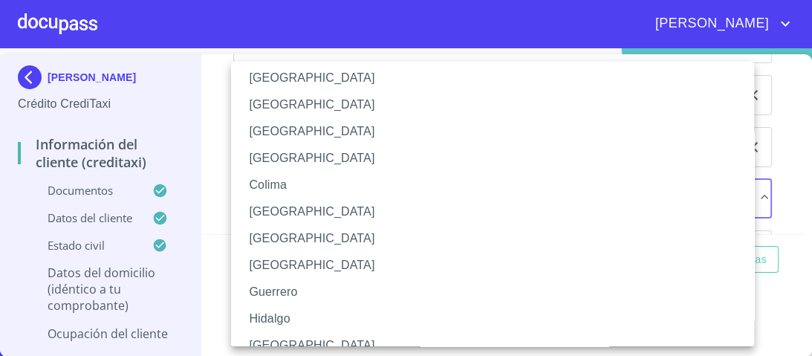
scroll to position [178, 0]
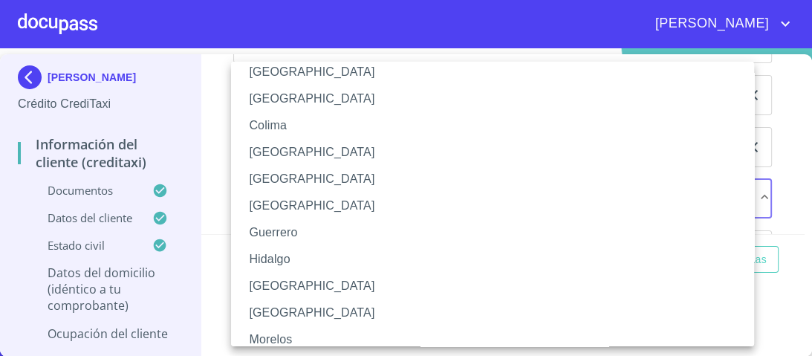
click at [266, 287] on li "[GEOGRAPHIC_DATA]" at bounding box center [497, 286] width 532 height 27
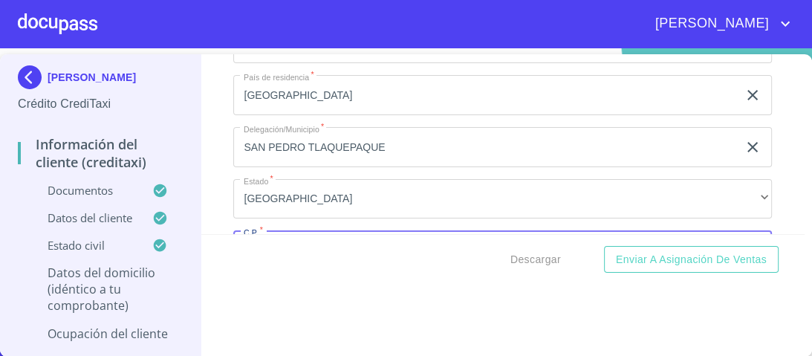
scroll to position [6345, 0]
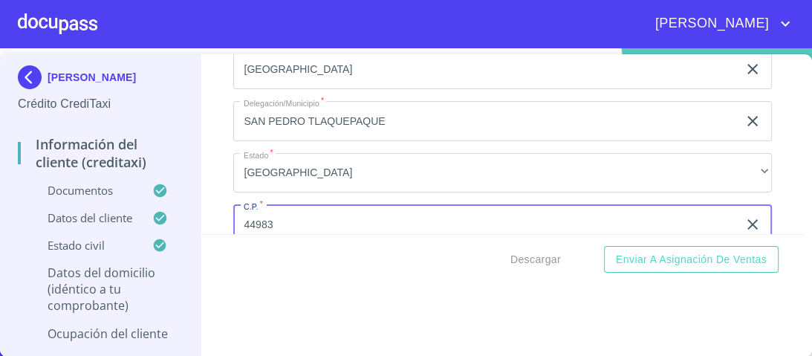
type input "44983"
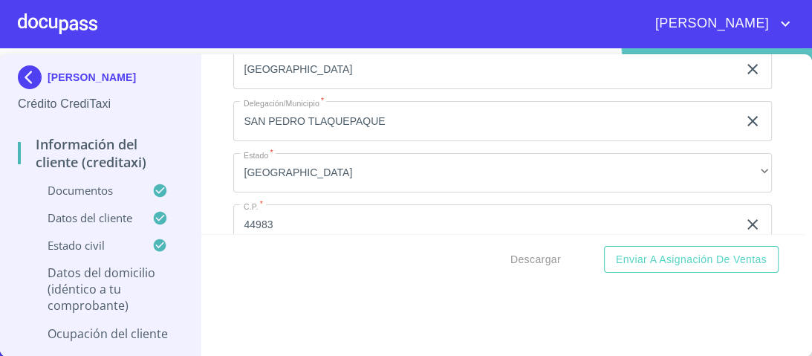
scroll to position [6466, 0]
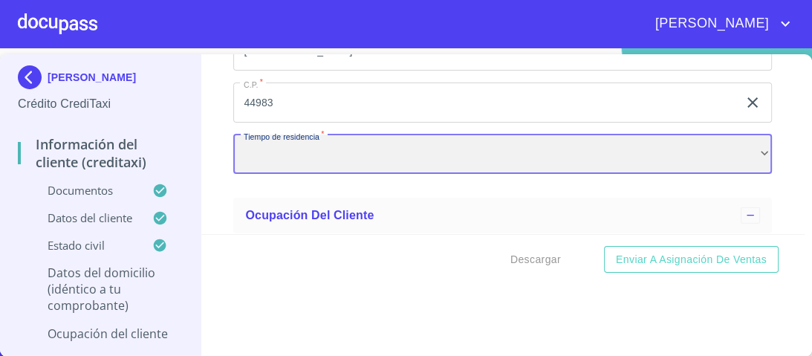
click at [312, 146] on div "​" at bounding box center [502, 154] width 538 height 40
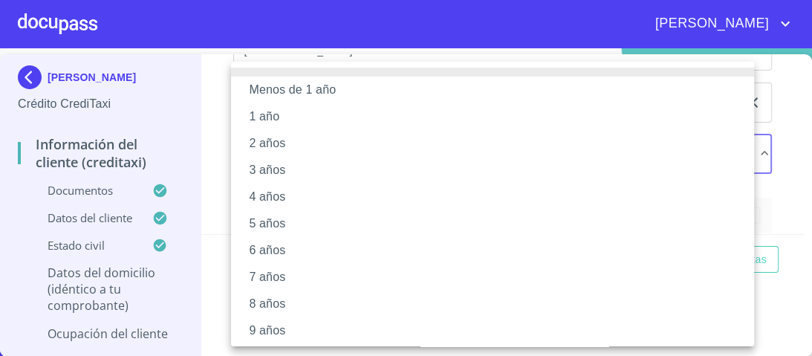
click at [278, 279] on li "7 años" at bounding box center [497, 277] width 532 height 27
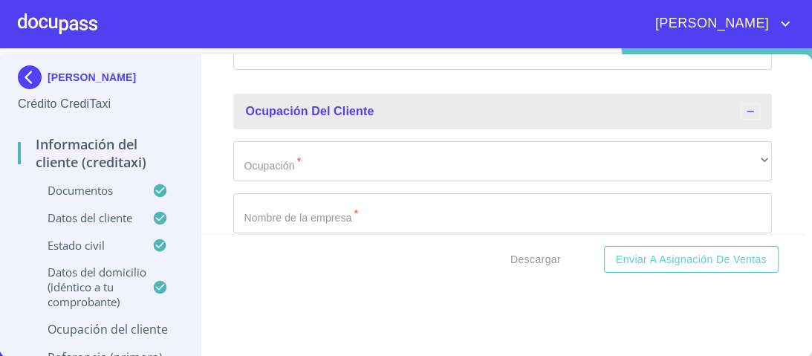
scroll to position [6585, 0]
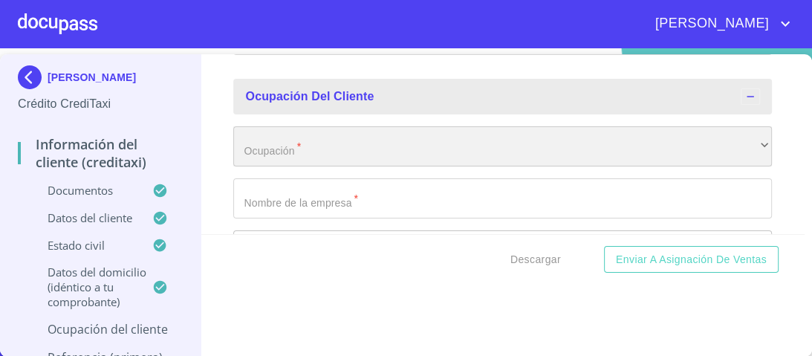
click at [297, 144] on div "​" at bounding box center [502, 146] width 538 height 40
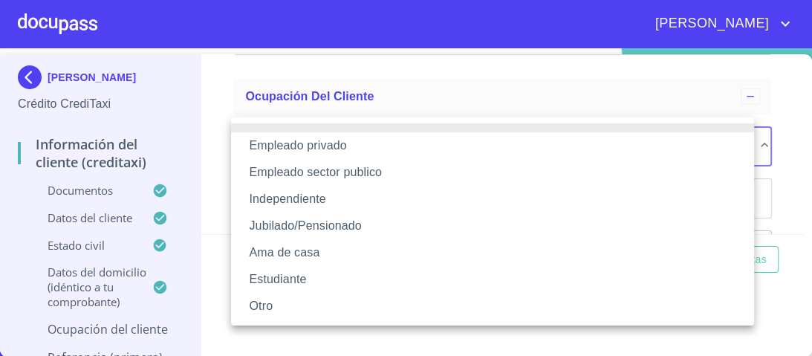
click at [296, 200] on li "Independiente" at bounding box center [492, 199] width 523 height 27
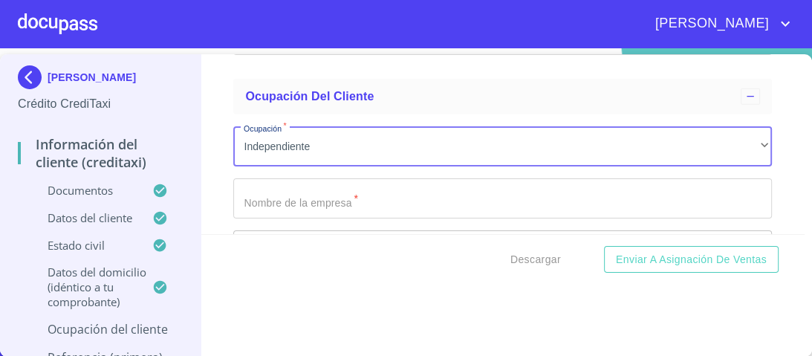
click at [339, 186] on input "Documento de identificación.   *" at bounding box center [502, 198] width 538 height 40
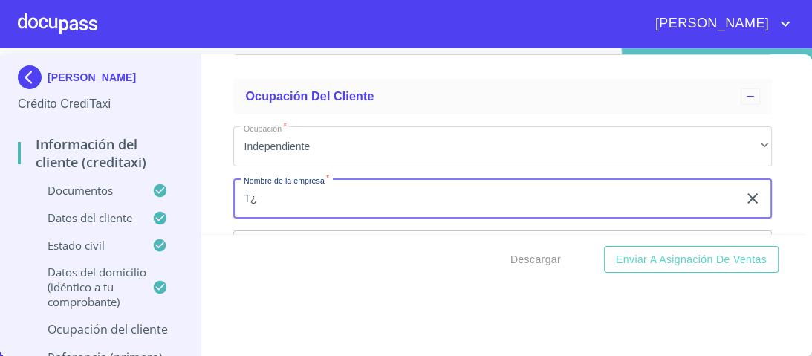
type input "T"
type input "[PERSON_NAME]"
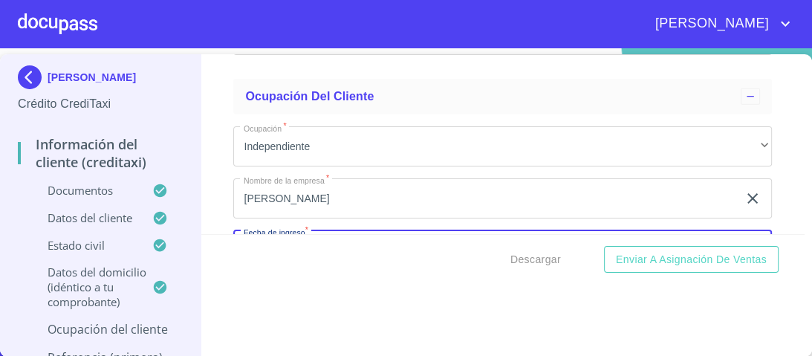
scroll to position [6611, 0]
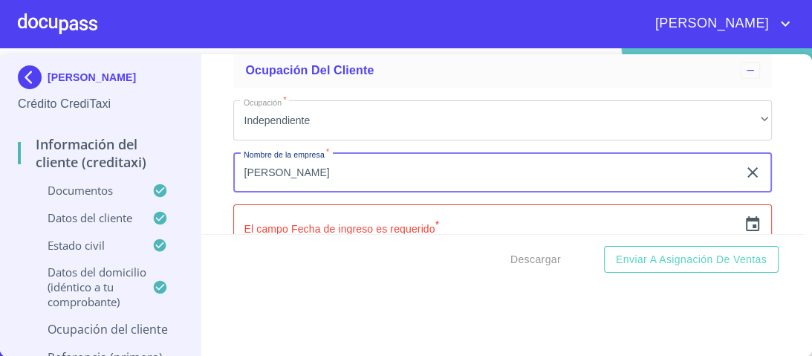
click at [298, 162] on input "[PERSON_NAME]" at bounding box center [485, 172] width 504 height 40
type input "[PERSON_NAME]"
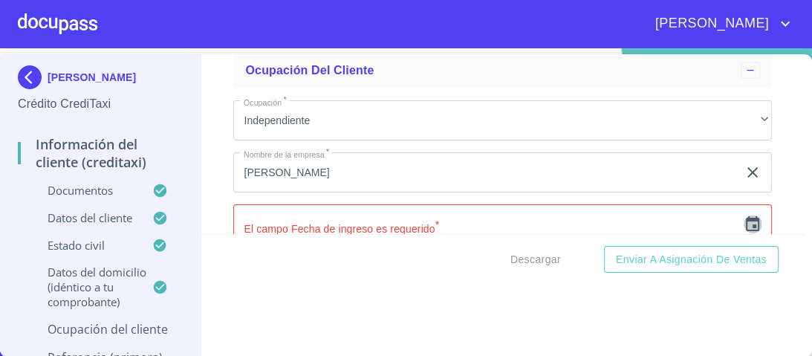
click at [746, 216] on icon "button" at bounding box center [752, 223] width 13 height 15
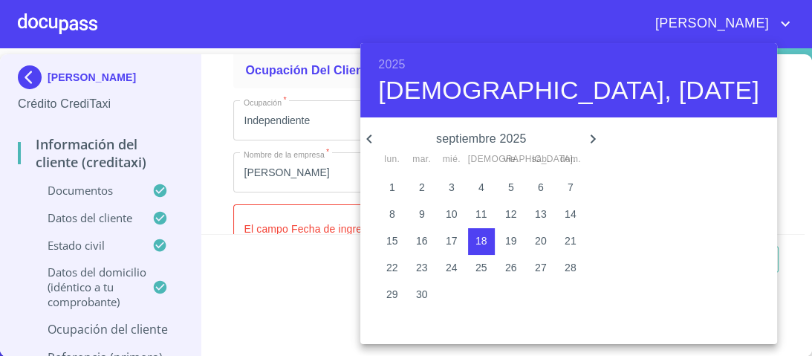
click at [395, 65] on h6 "2025" at bounding box center [391, 64] width 27 height 21
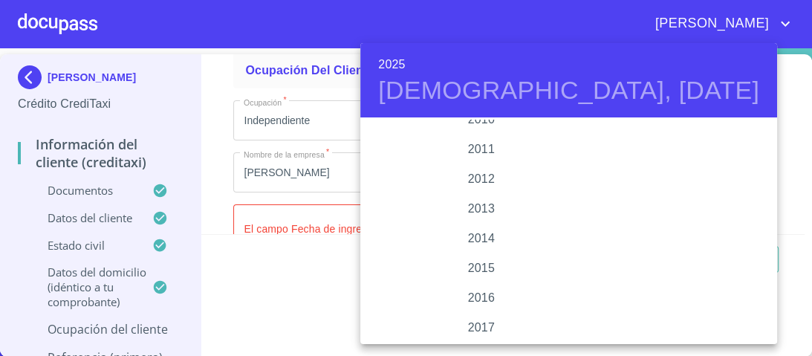
scroll to position [2444, 0]
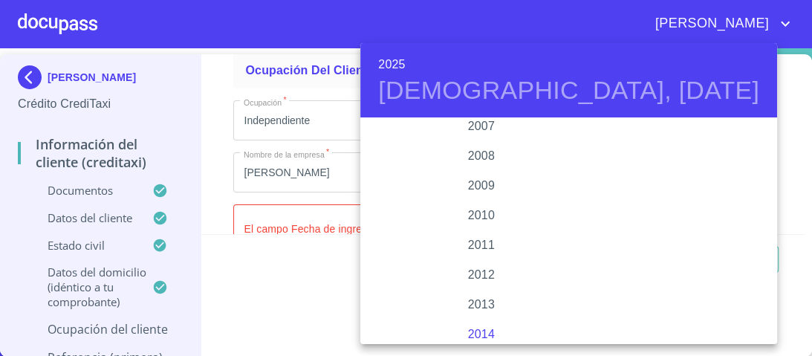
click at [474, 330] on div "2014" at bounding box center [480, 334] width 241 height 30
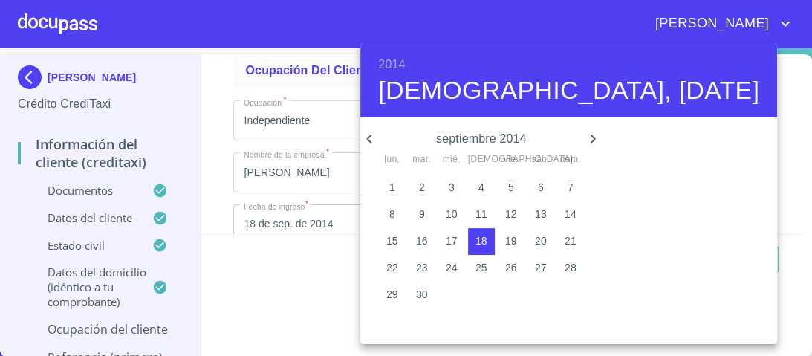
click at [365, 138] on icon "button" at bounding box center [369, 139] width 18 height 18
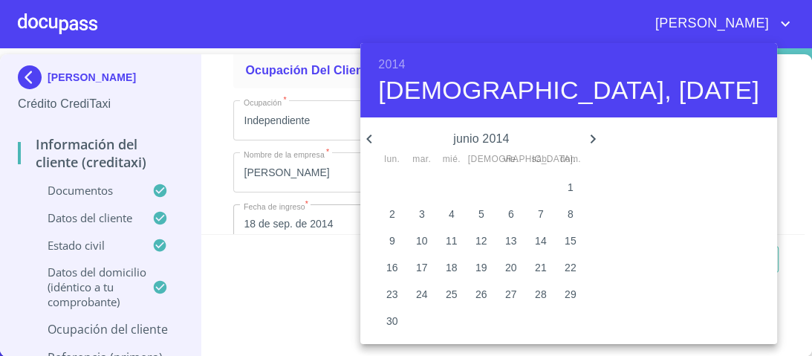
click at [387, 291] on p "23" at bounding box center [392, 294] width 12 height 15
type input "23 de jun. de 2014"
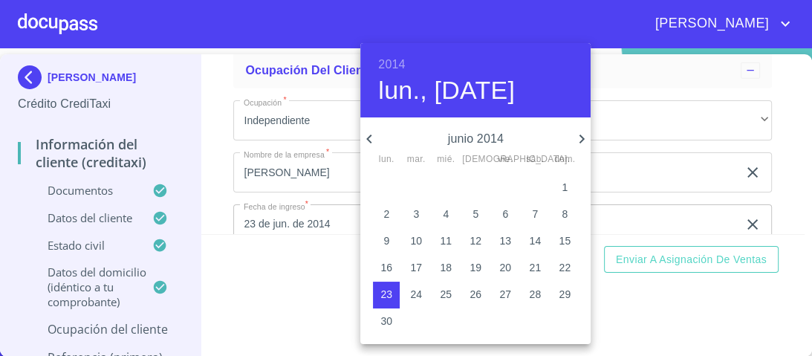
click at [646, 132] on div at bounding box center [406, 178] width 812 height 356
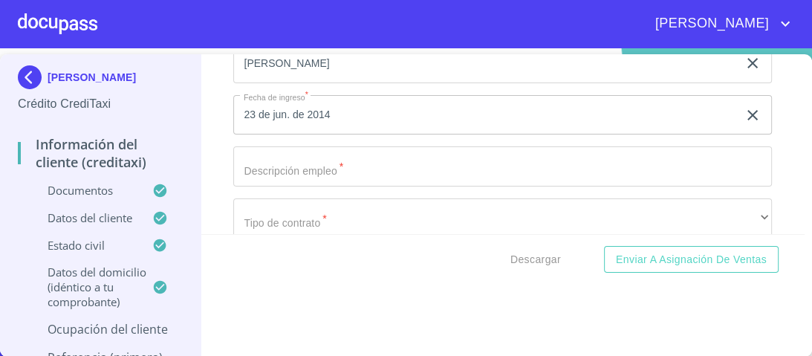
scroll to position [6730, 0]
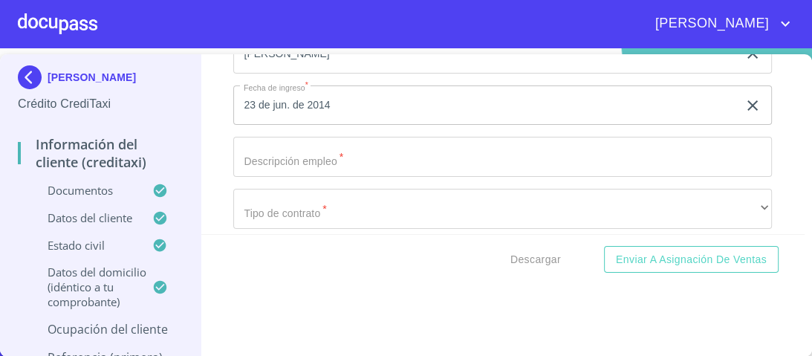
click at [306, 143] on input "Documento de identificación.   *" at bounding box center [502, 157] width 538 height 40
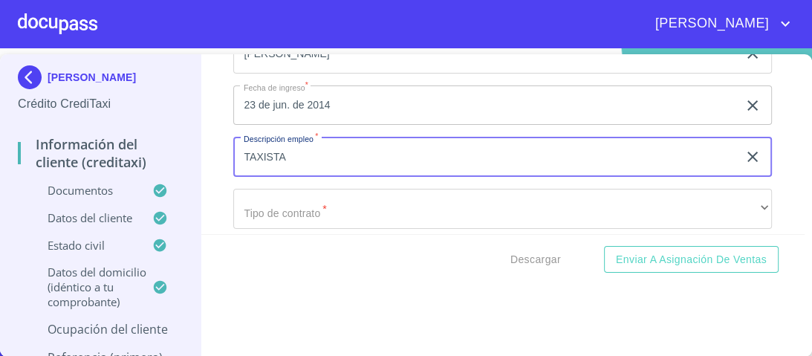
type input "TAXISTA"
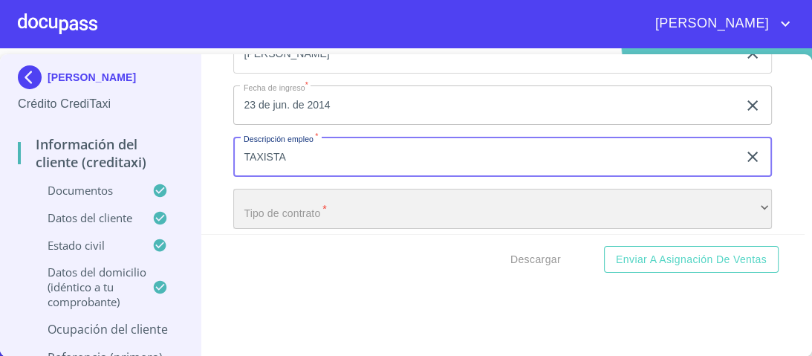
click at [287, 200] on div "​" at bounding box center [502, 209] width 538 height 40
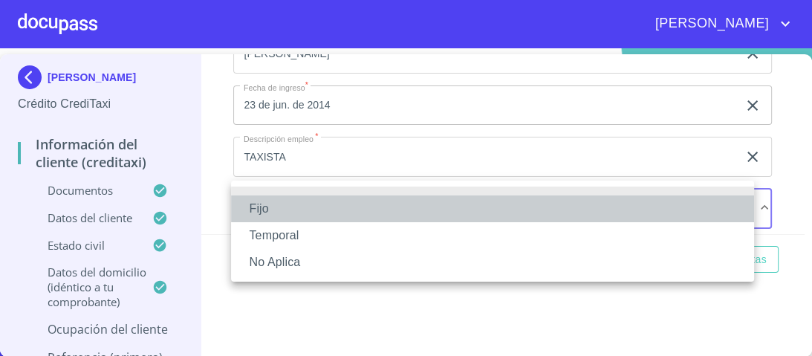
click at [264, 213] on li "Fijo" at bounding box center [492, 208] width 523 height 27
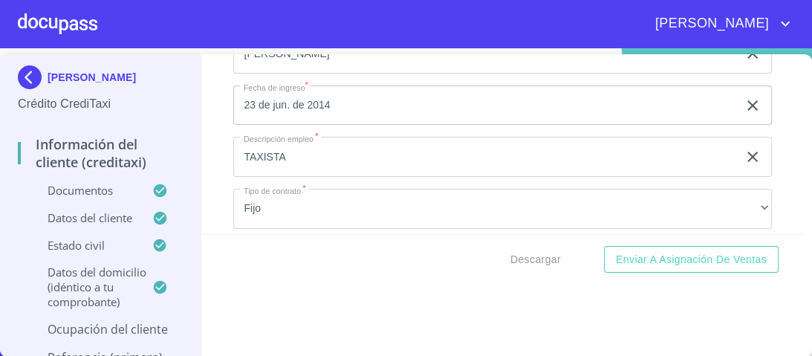
scroll to position [6766, 0]
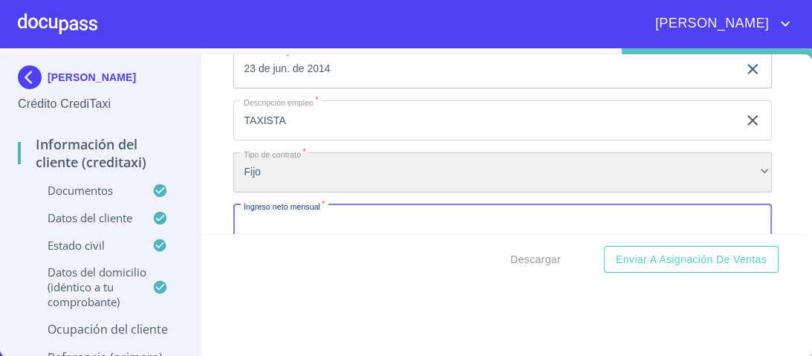
click at [745, 158] on div "Fijo" at bounding box center [502, 172] width 538 height 40
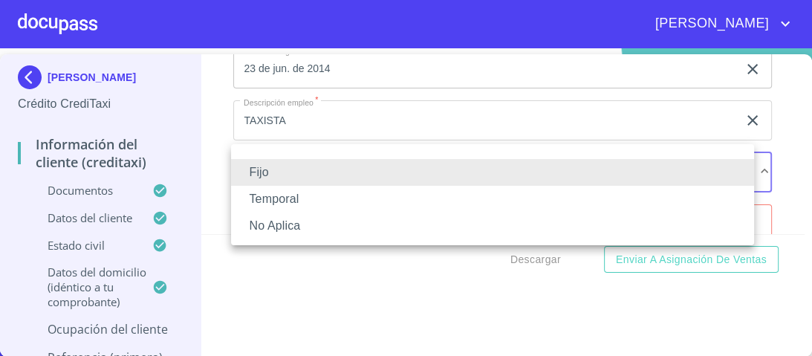
click at [295, 221] on li "No Aplica" at bounding box center [492, 225] width 523 height 27
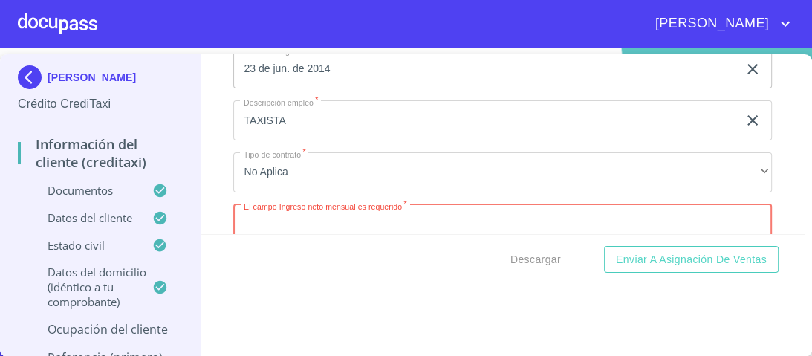
click at [306, 219] on input "Documento de identificación.   *" at bounding box center [502, 224] width 538 height 40
type input "26600.00"
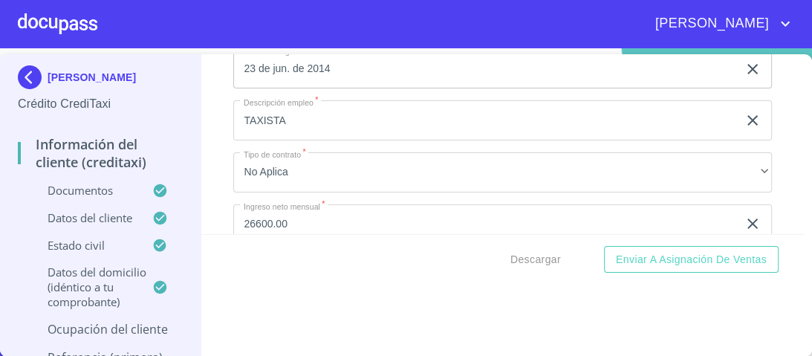
scroll to position [6888, 0]
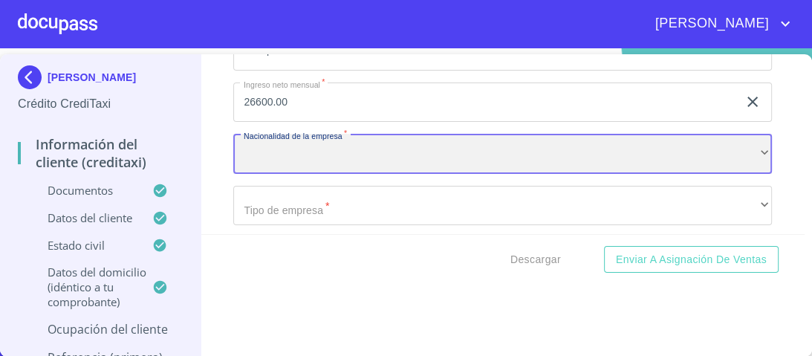
click at [329, 140] on div "​" at bounding box center [502, 154] width 538 height 40
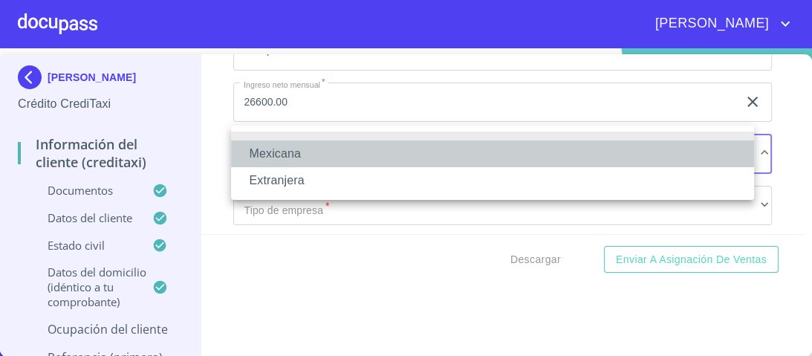
click at [274, 152] on li "Mexicana" at bounding box center [492, 153] width 523 height 27
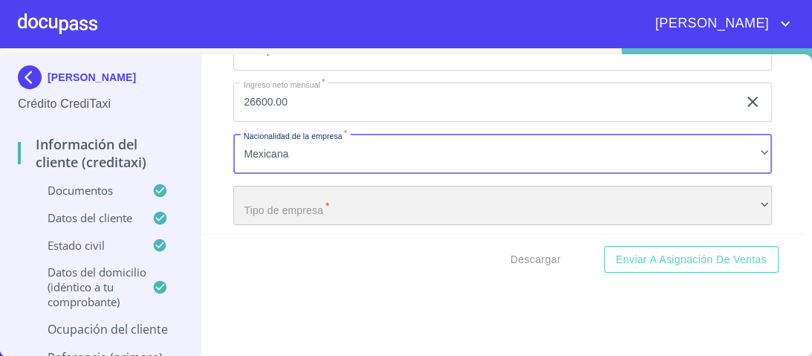
click at [304, 207] on div "​" at bounding box center [502, 206] width 538 height 40
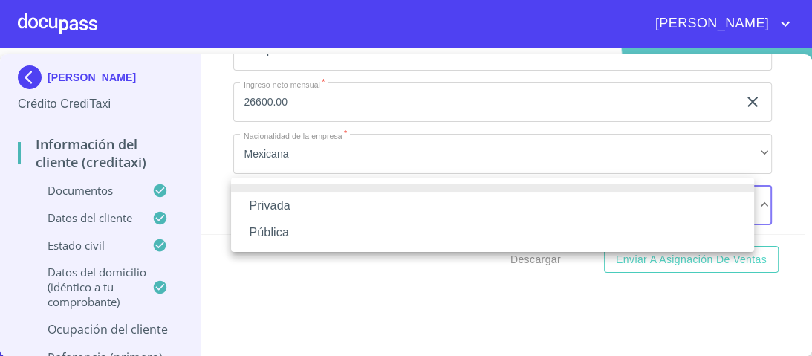
click at [286, 209] on li "Privada" at bounding box center [492, 205] width 523 height 27
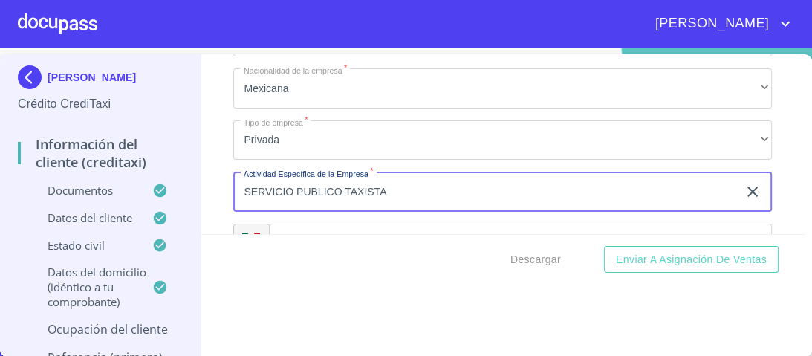
scroll to position [6980, 0]
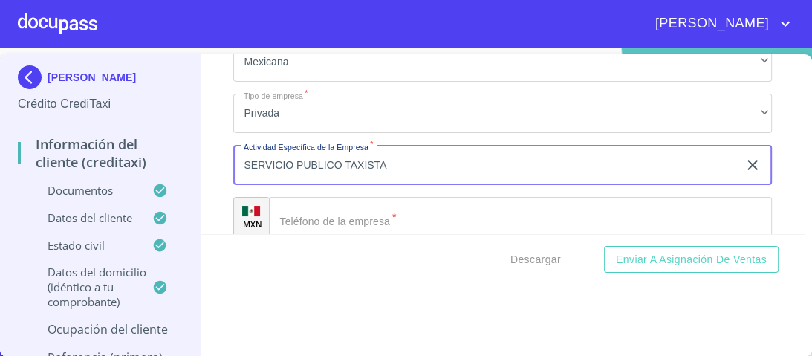
type input "SERVICIO PUBLICO TAXISTA"
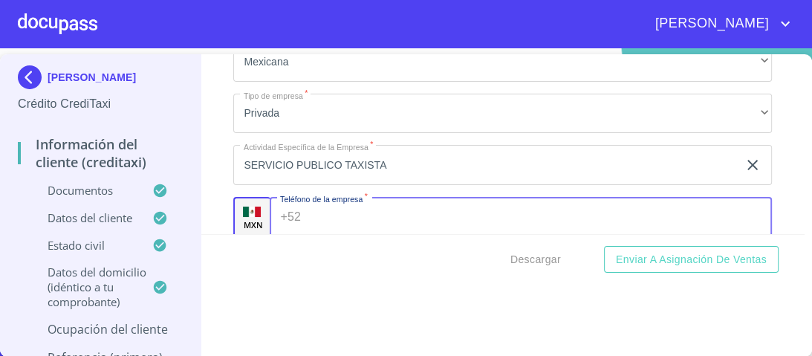
click at [315, 213] on input "Documento de identificación.   *" at bounding box center [539, 217] width 465 height 40
type input "[PHONE_NUMBER]"
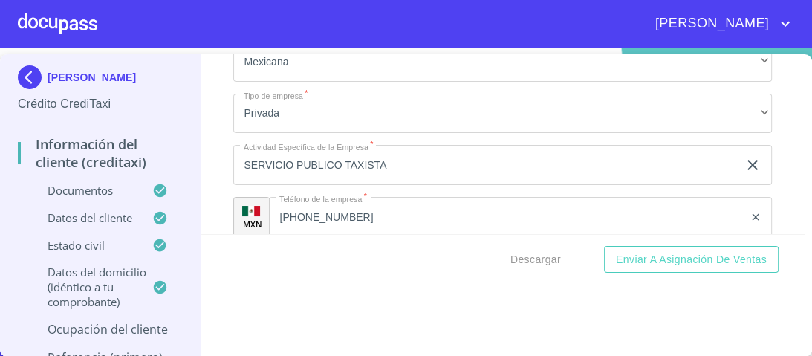
scroll to position [7094, 0]
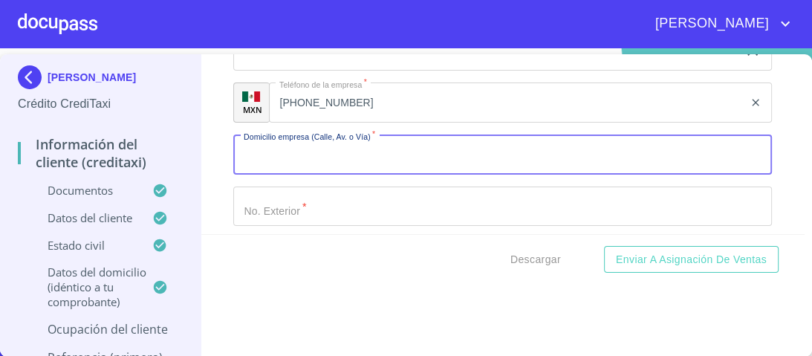
click at [258, 140] on input "Documento de identificación.   *" at bounding box center [502, 154] width 538 height 40
type input "[PERSON_NAME]"
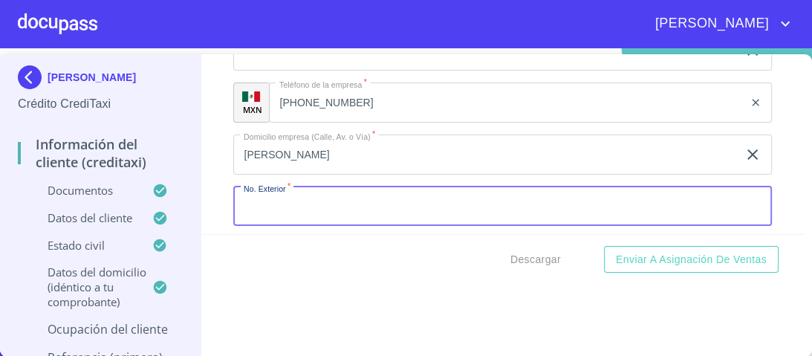
click at [275, 202] on input "Documento de identificación.   *" at bounding box center [502, 206] width 538 height 40
type input "249"
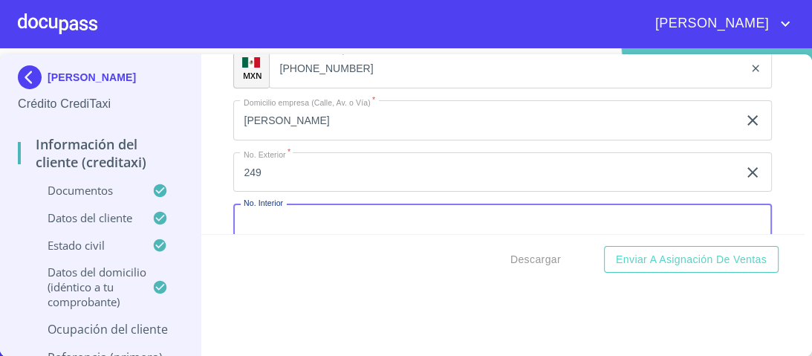
scroll to position [7250, 0]
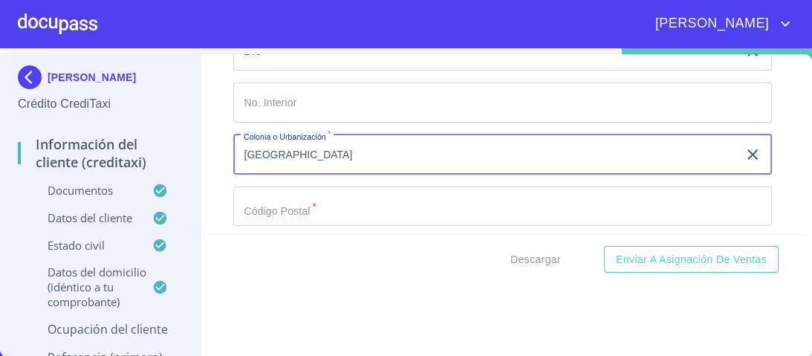
type input "[GEOGRAPHIC_DATA]"
click at [293, 211] on input "Documento de identificación.   *" at bounding box center [502, 206] width 538 height 40
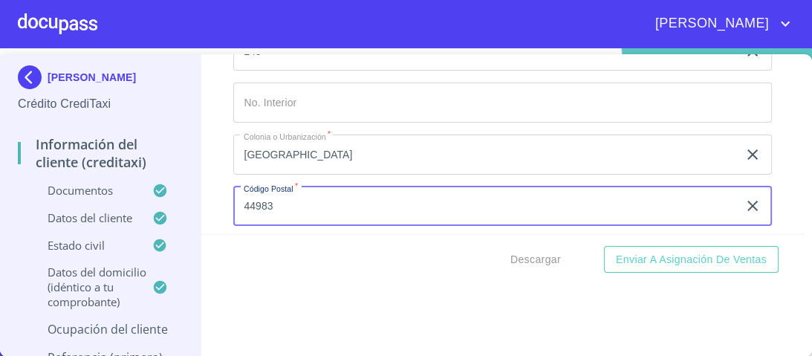
type input "44983"
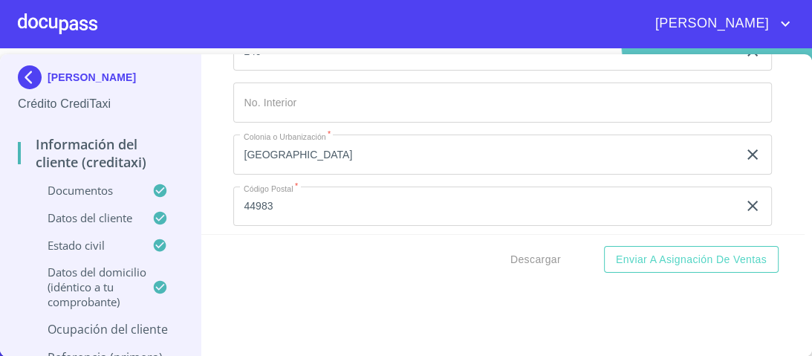
scroll to position [7283, 0]
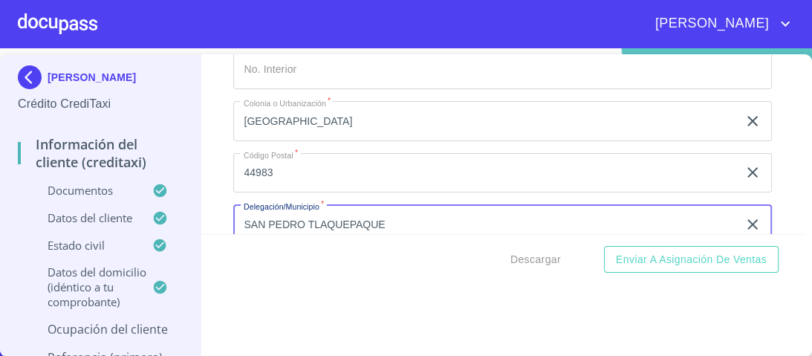
type input "SAN PEDRO TLAQUEPAQUE"
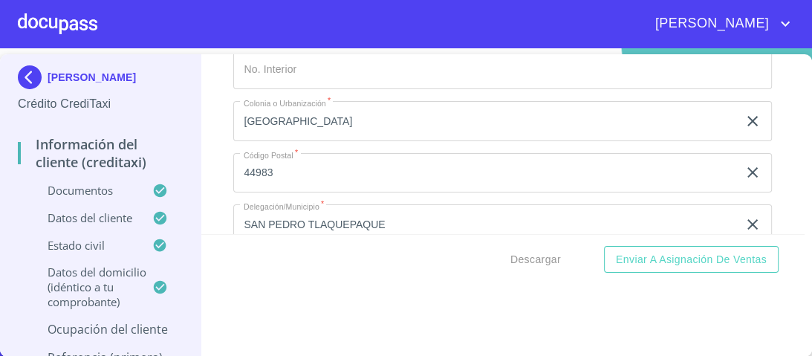
scroll to position [7405, 0]
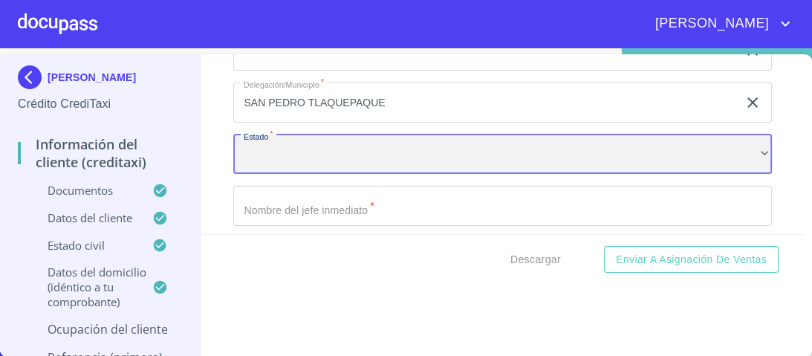
click at [278, 146] on div "​" at bounding box center [502, 154] width 538 height 40
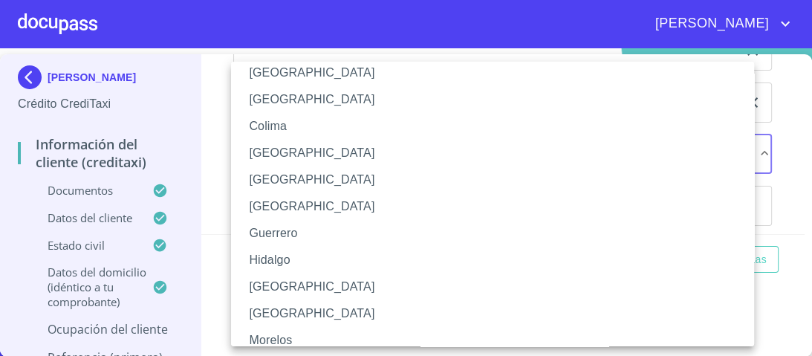
scroll to position [178, 0]
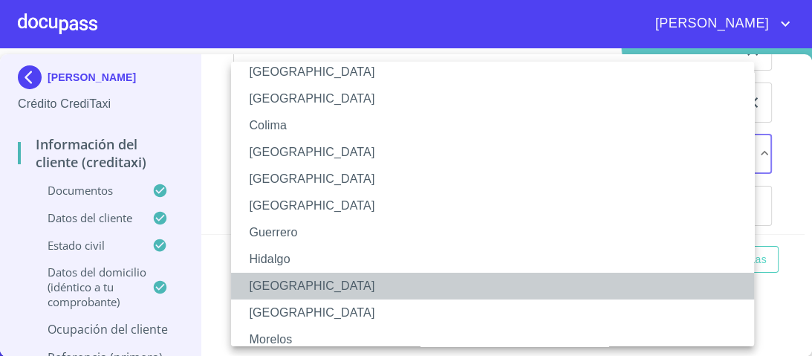
click at [273, 288] on li "[GEOGRAPHIC_DATA]" at bounding box center [497, 286] width 532 height 27
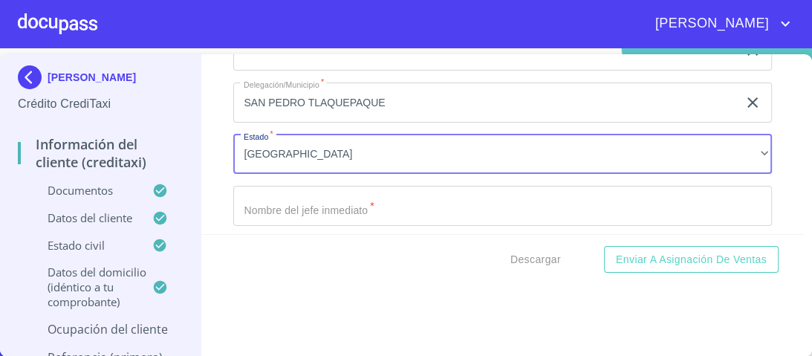
click at [295, 200] on input "Documento de identificación.   *" at bounding box center [502, 206] width 538 height 40
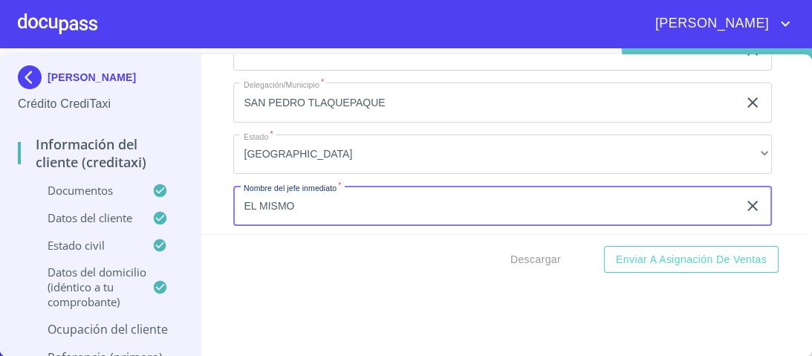
type input "EL MISMO"
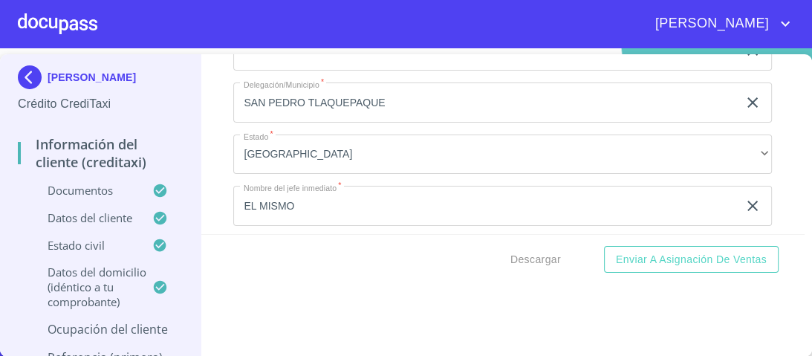
scroll to position [7438, 0]
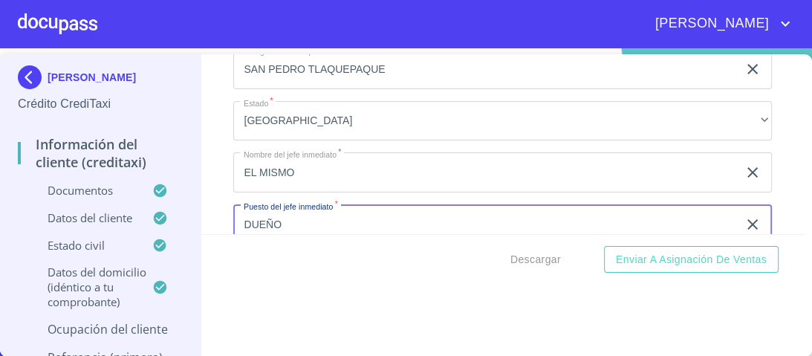
type input "DUEÑO"
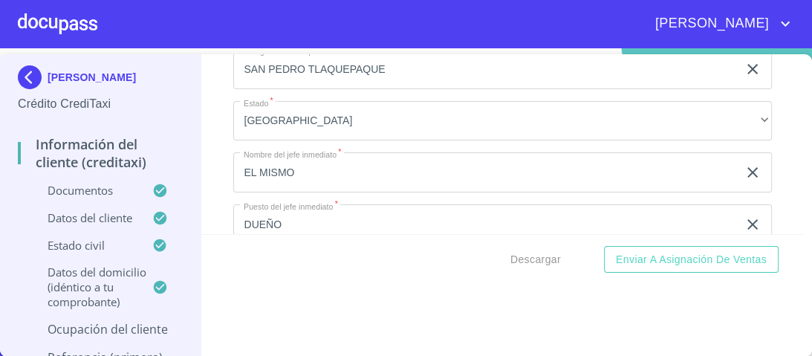
scroll to position [7560, 0]
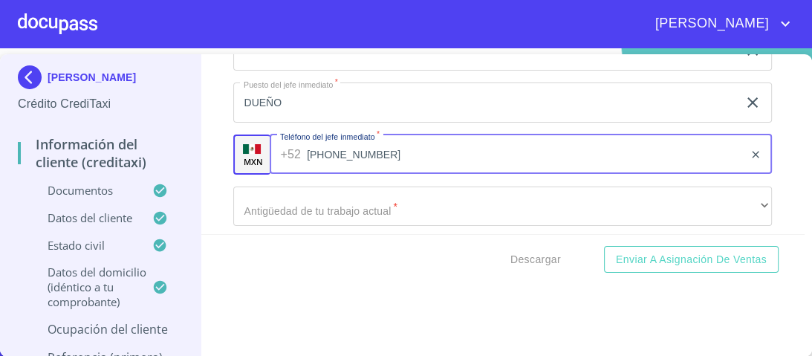
type input "[PHONE_NUMBER]"
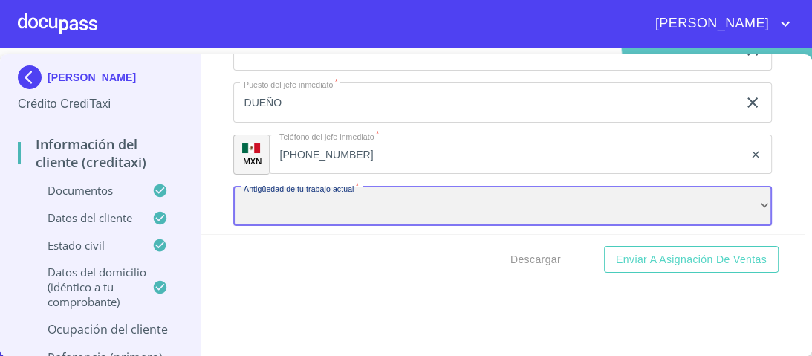
click at [303, 196] on div "​" at bounding box center [502, 206] width 538 height 40
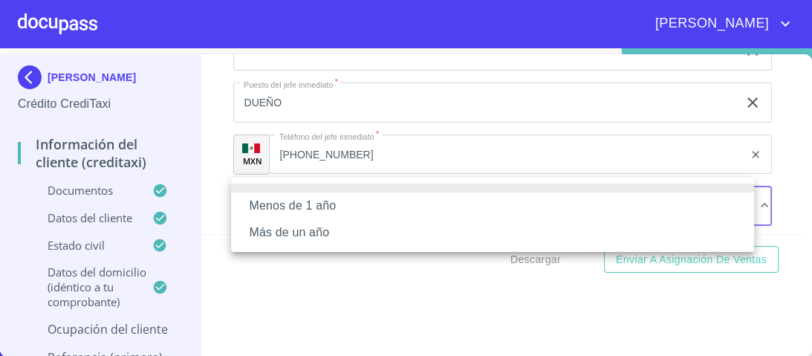
click at [278, 235] on li "Más de un año" at bounding box center [492, 232] width 523 height 27
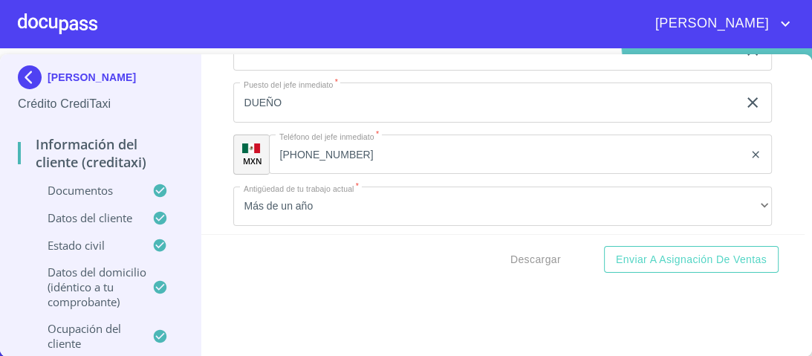
scroll to position [7674, 0]
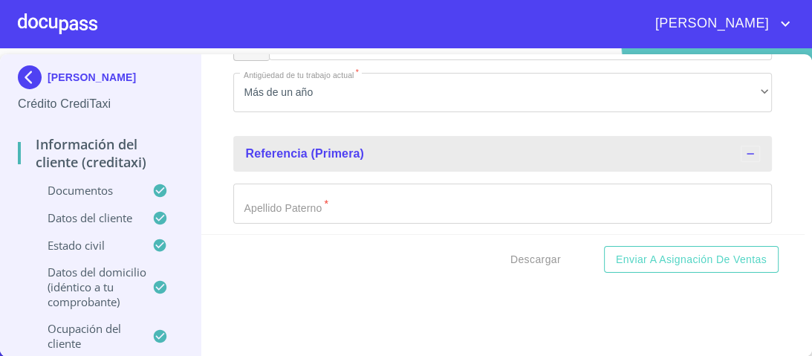
click at [322, 193] on input "Documento de identificación.   *" at bounding box center [502, 203] width 538 height 40
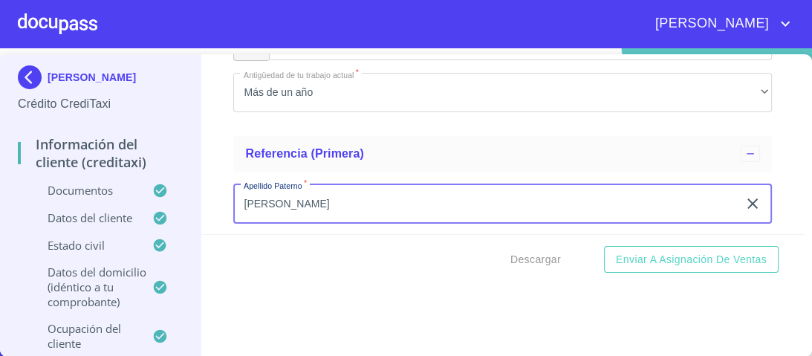
type input "[PERSON_NAME]"
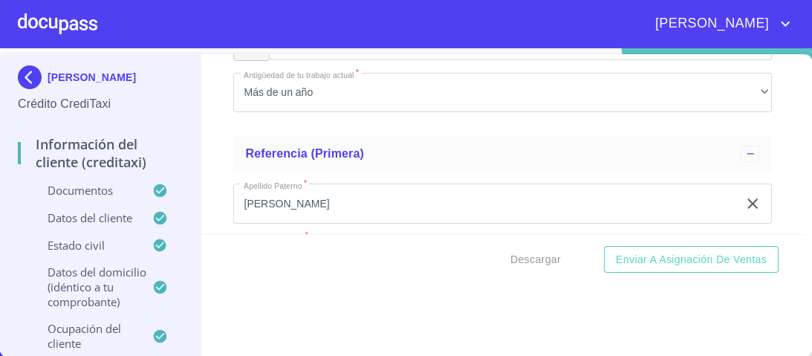
scroll to position [7705, 0]
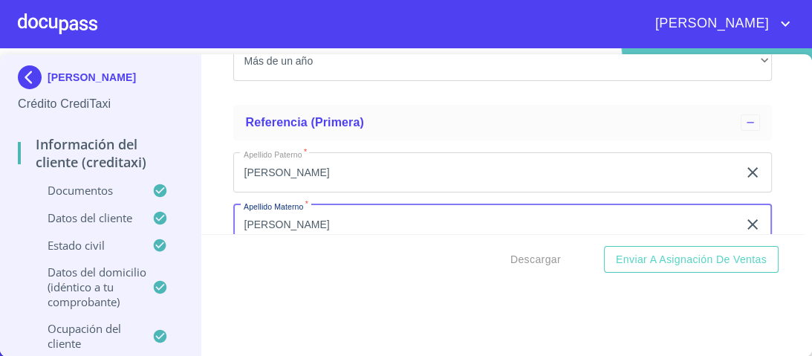
type input "[PERSON_NAME]"
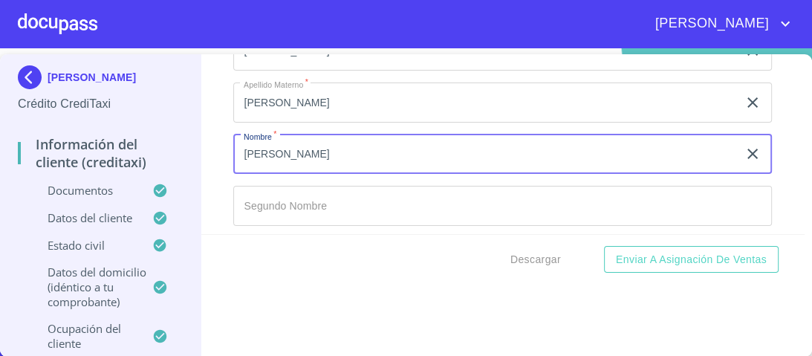
scroll to position [7886, 0]
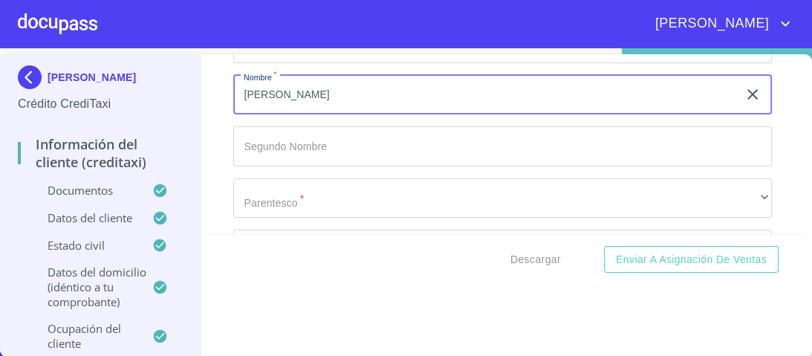
type input "[PERSON_NAME]"
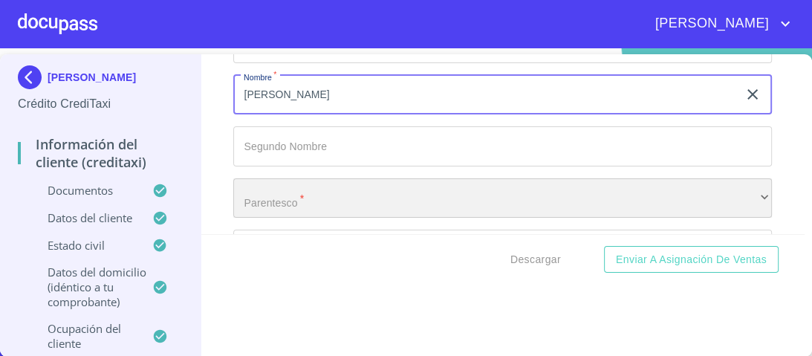
click at [286, 196] on div "​" at bounding box center [502, 198] width 538 height 40
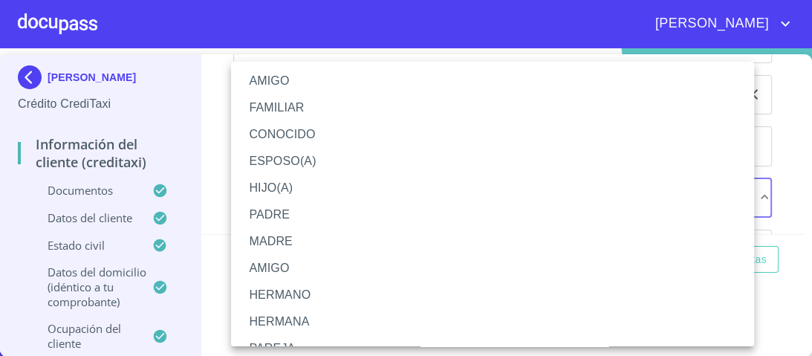
click at [306, 297] on li "HERMANO" at bounding box center [497, 294] width 532 height 27
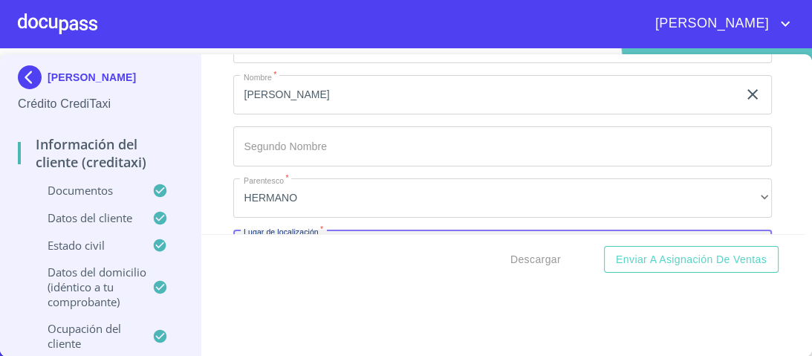
scroll to position [7912, 0]
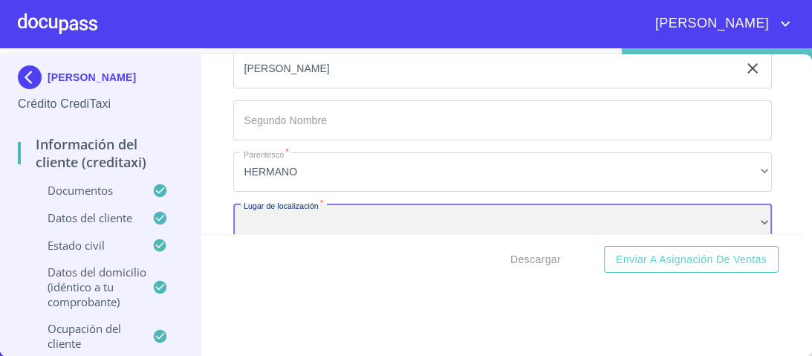
click at [264, 214] on div "​" at bounding box center [502, 223] width 538 height 40
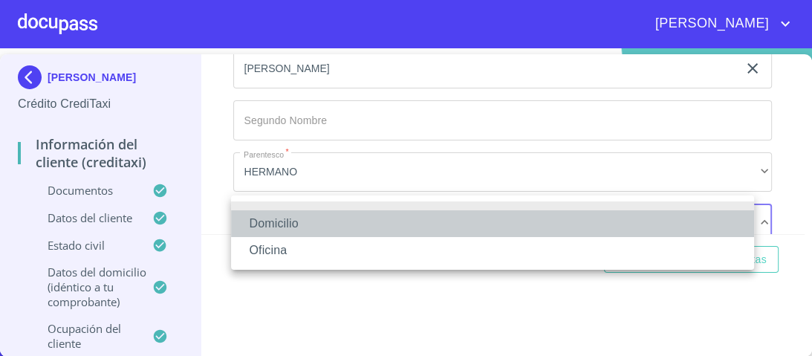
click at [274, 225] on li "Domicilio" at bounding box center [492, 223] width 523 height 27
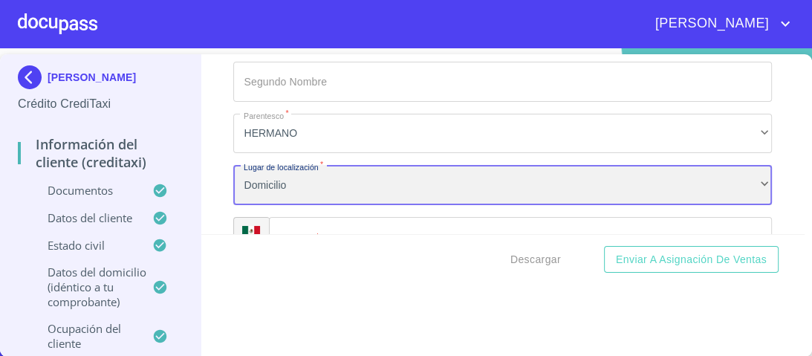
scroll to position [7971, 0]
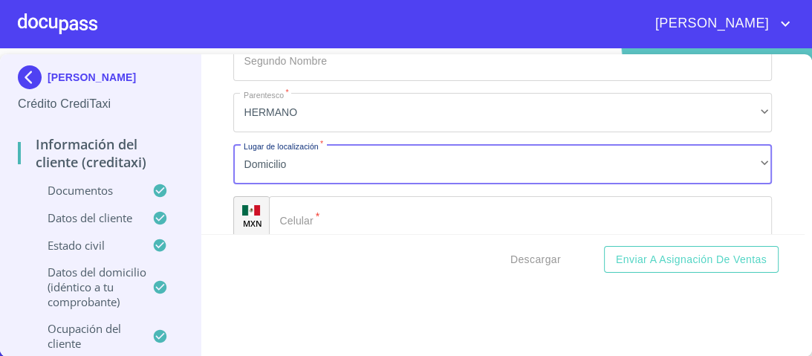
click at [290, 206] on div "​" at bounding box center [520, 216] width 503 height 40
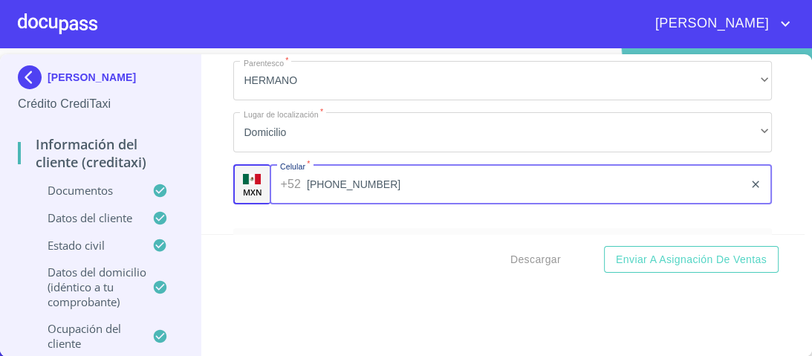
scroll to position [8090, 0]
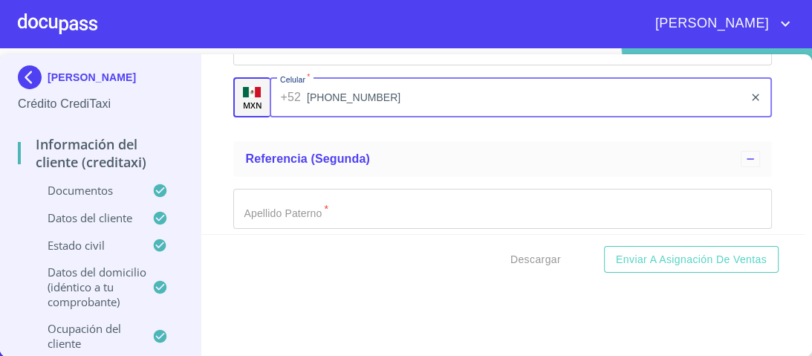
type input "[PHONE_NUMBER]"
click at [261, 208] on input "Documento de identificación.   *" at bounding box center [502, 209] width 538 height 40
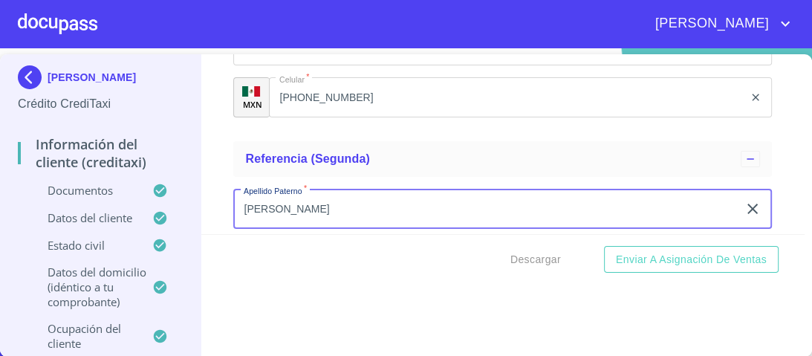
type input "[PERSON_NAME]"
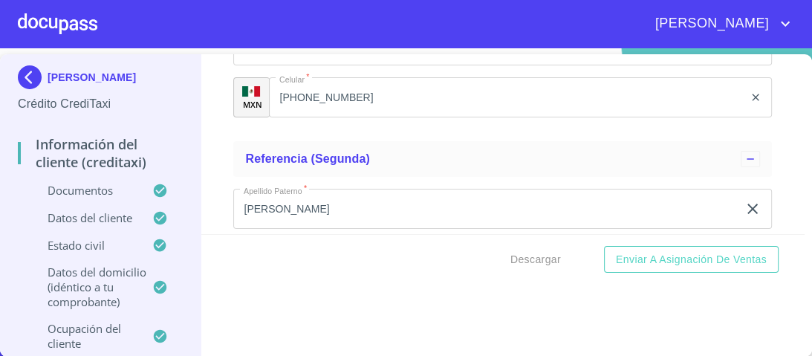
scroll to position [8127, 0]
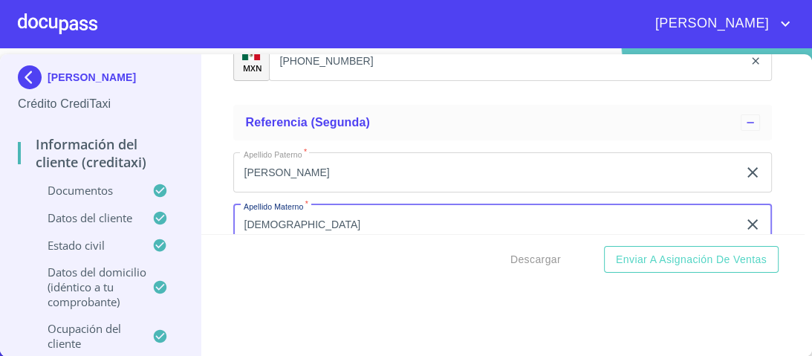
type input "[DEMOGRAPHIC_DATA]"
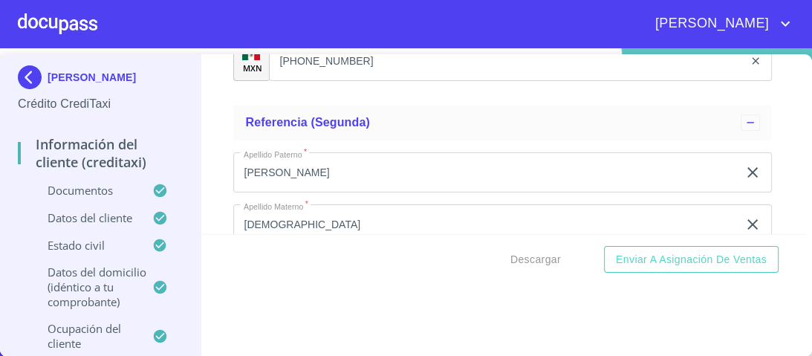
scroll to position [8248, 0]
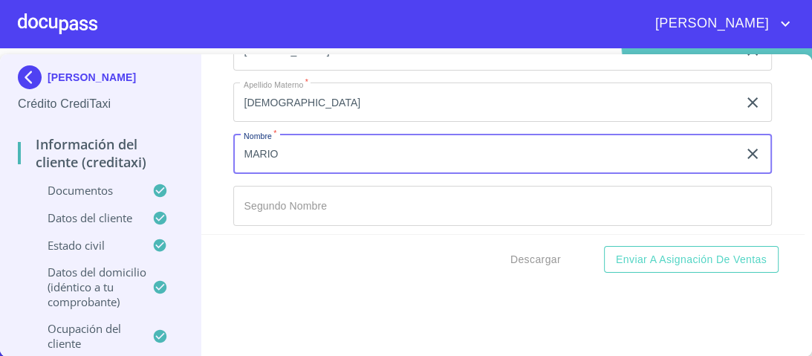
type input "MARIO"
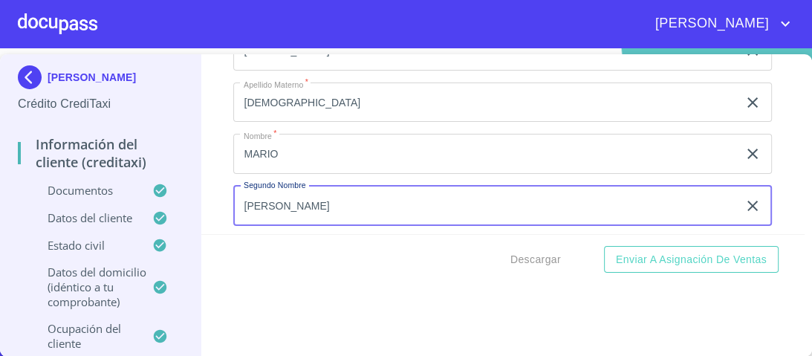
type input "[PERSON_NAME]"
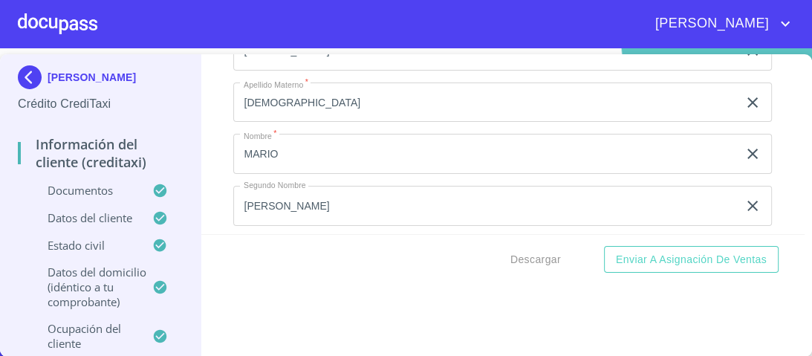
scroll to position [8281, 0]
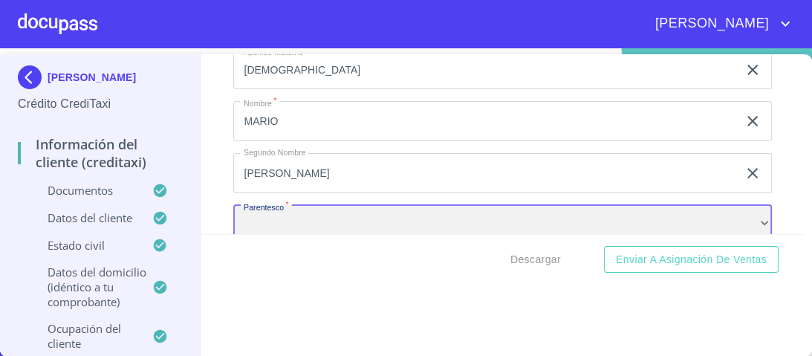
click at [341, 205] on div "​" at bounding box center [502, 225] width 538 height 40
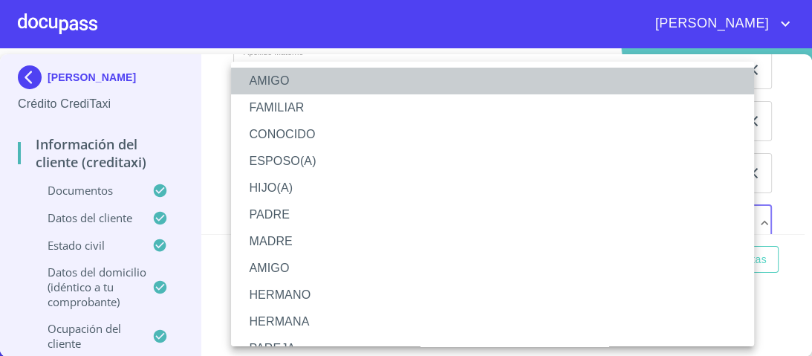
click at [255, 78] on li "AMIGO" at bounding box center [497, 81] width 532 height 27
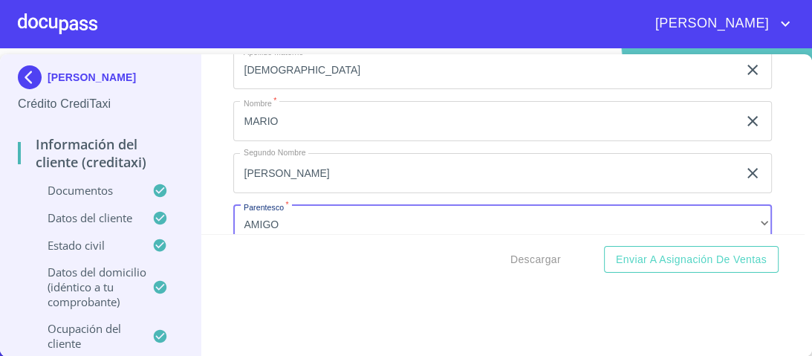
scroll to position [8403, 0]
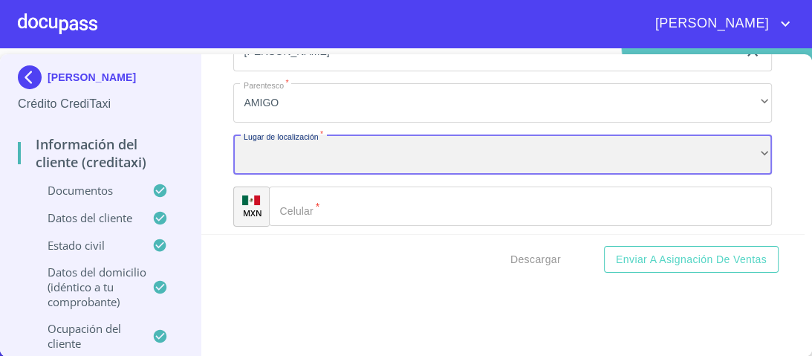
click at [275, 140] on div "​" at bounding box center [502, 154] width 538 height 40
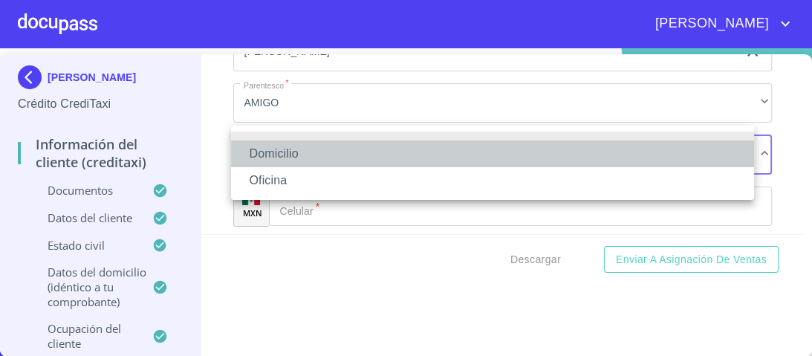
click at [286, 152] on li "Domicilio" at bounding box center [492, 153] width 523 height 27
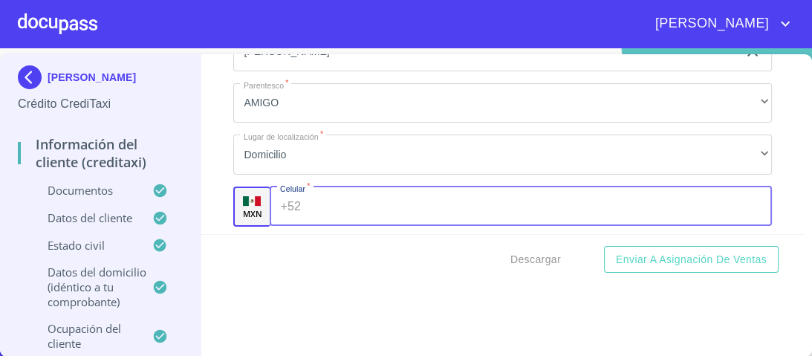
click at [307, 200] on input "Documento de identificación.   *" at bounding box center [539, 206] width 465 height 40
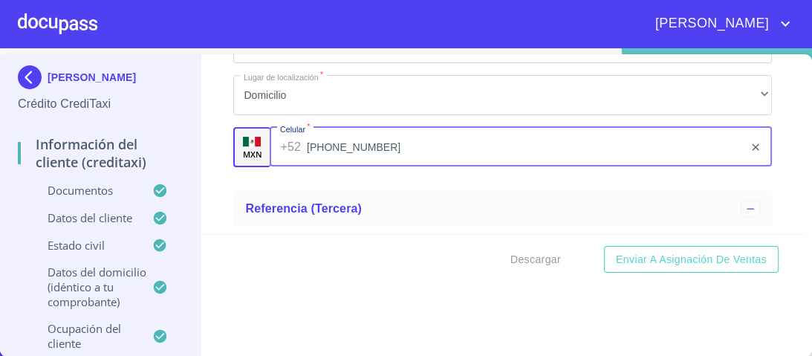
scroll to position [8581, 0]
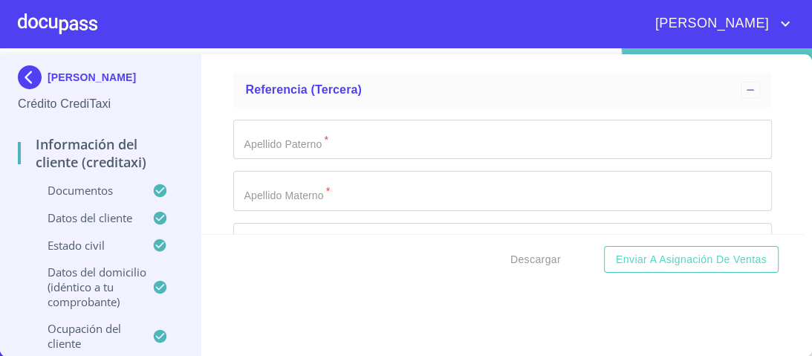
type input "[PHONE_NUMBER]"
click at [256, 133] on input "Documento de identificación.   *" at bounding box center [502, 140] width 538 height 40
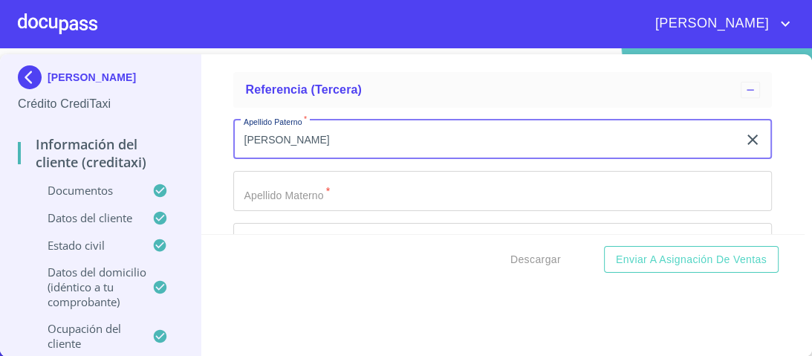
type input "[PERSON_NAME]"
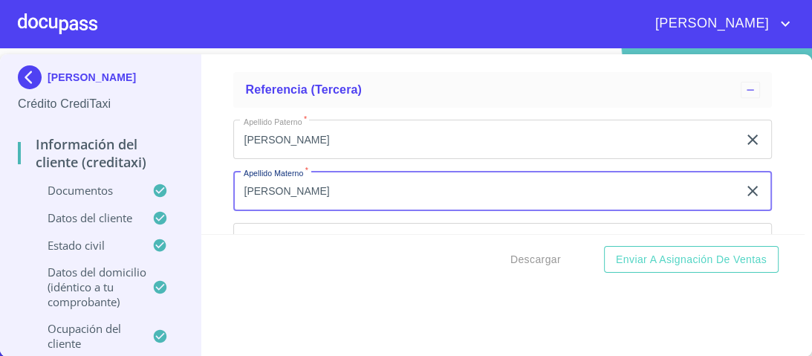
type input "[PERSON_NAME]"
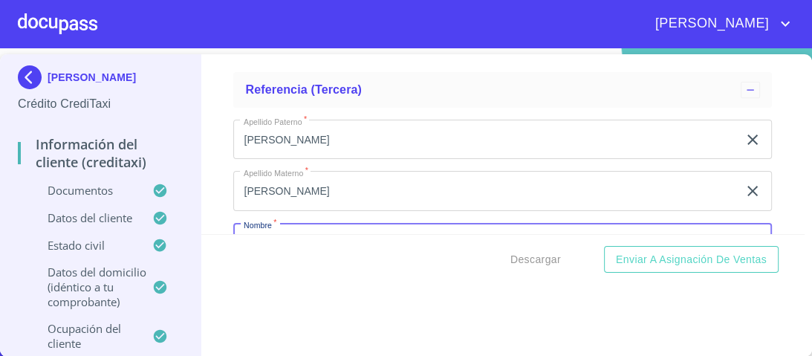
scroll to position [8600, 0]
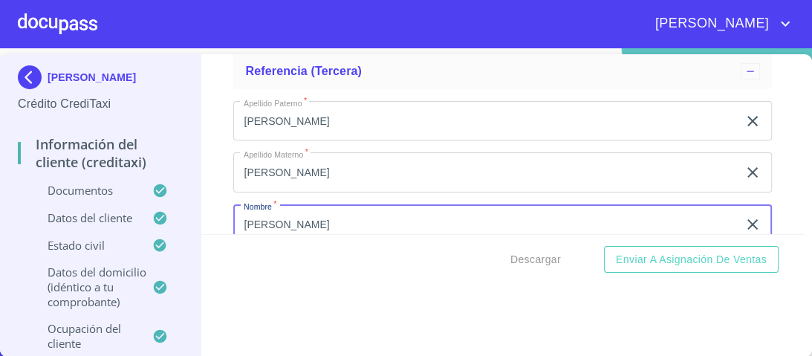
type input "[PERSON_NAME]"
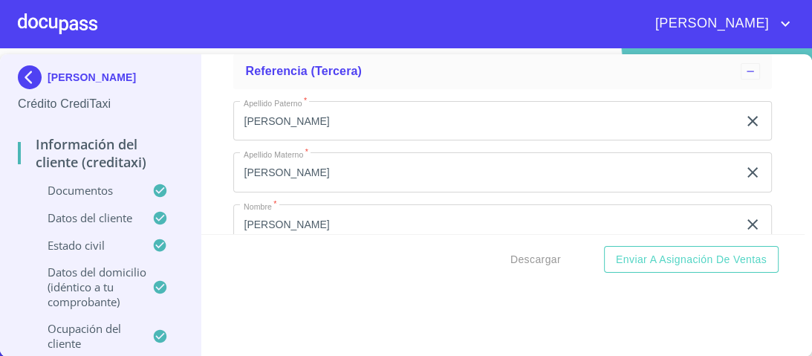
scroll to position [8721, 0]
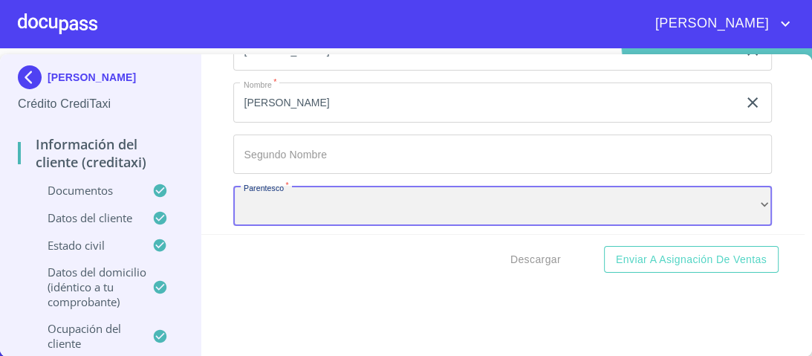
click at [273, 189] on div "​" at bounding box center [502, 206] width 538 height 40
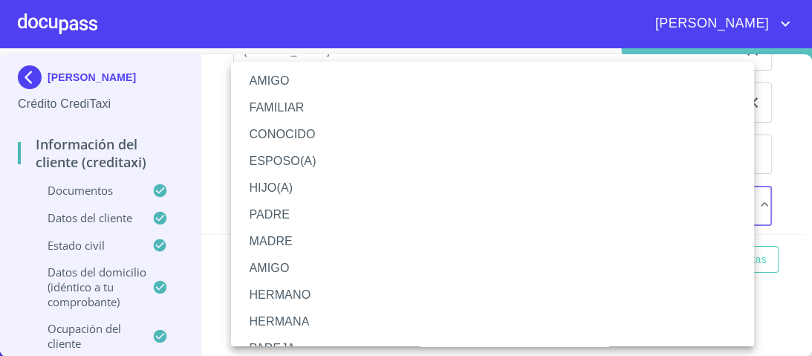
click at [298, 296] on li "HERMANO" at bounding box center [497, 294] width 532 height 27
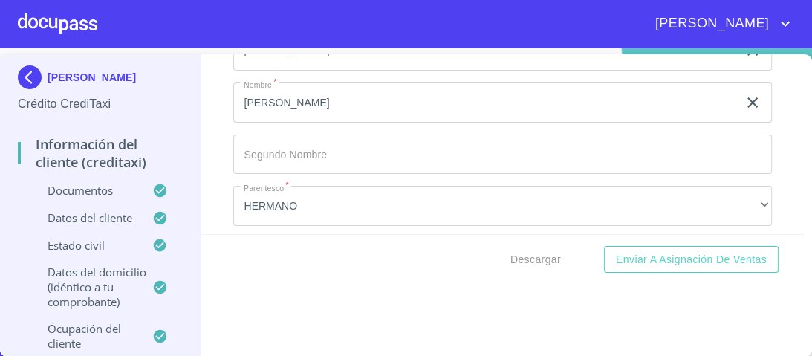
scroll to position [8755, 0]
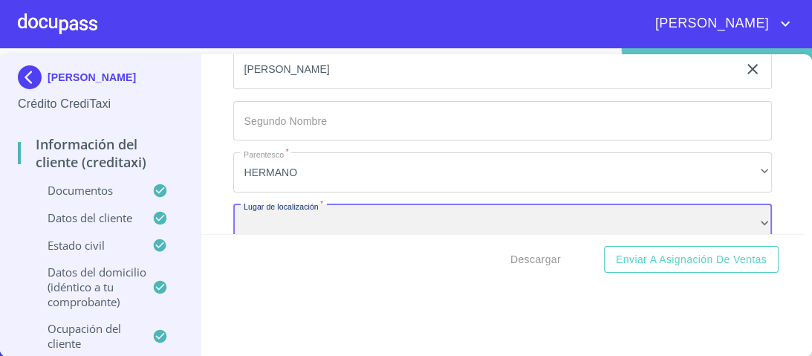
click at [264, 213] on div "​" at bounding box center [502, 224] width 538 height 40
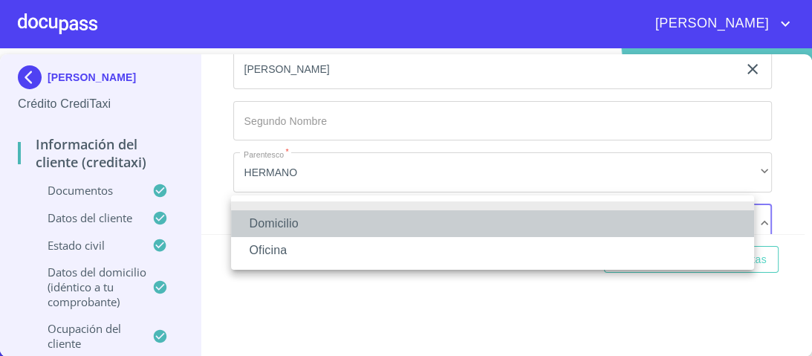
click at [276, 224] on li "Domicilio" at bounding box center [492, 223] width 523 height 27
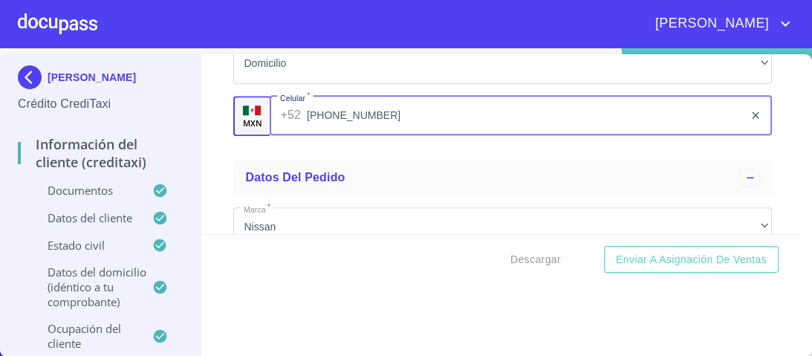
scroll to position [8936, 0]
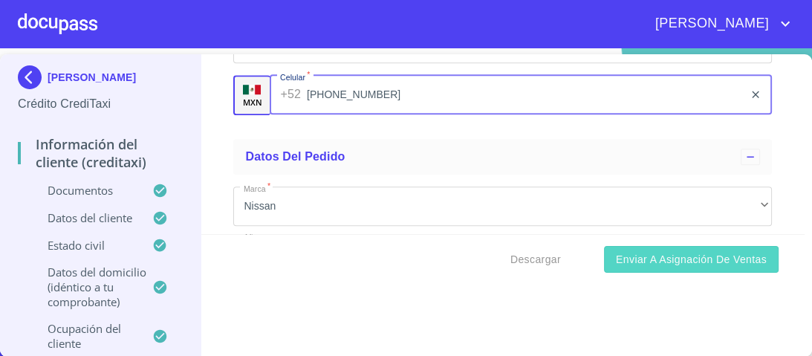
type input "[PHONE_NUMBER]"
click at [668, 264] on span "Enviar a Asignación de Ventas" at bounding box center [691, 259] width 151 height 19
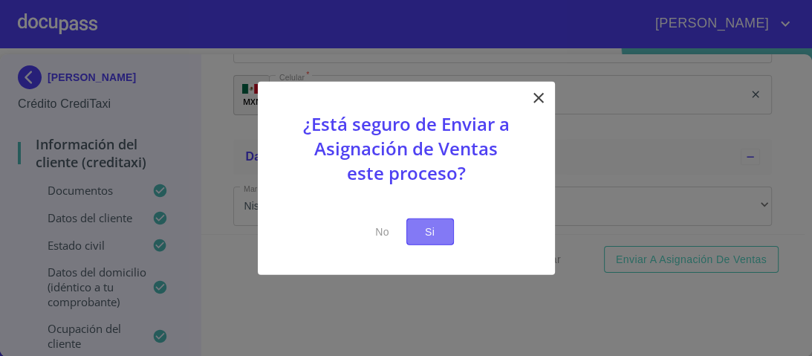
click at [428, 227] on span "Si" at bounding box center [430, 231] width 24 height 19
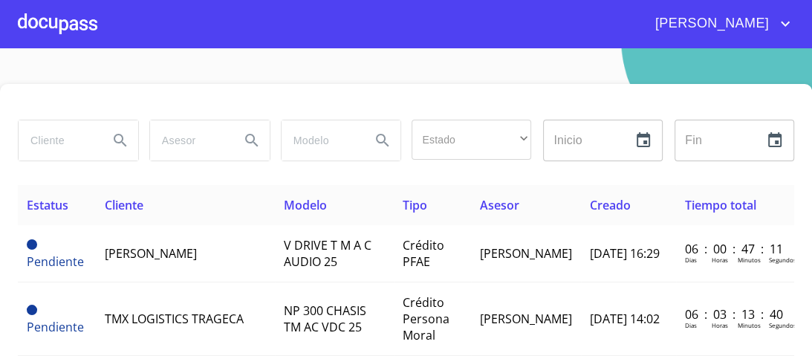
click at [89, 20] on div at bounding box center [57, 24] width 79 height 48
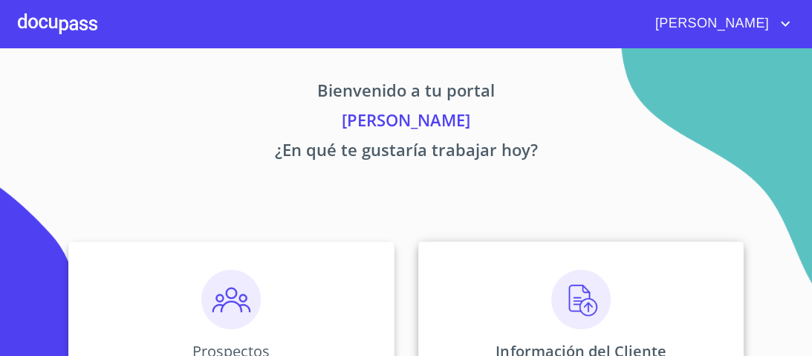
click at [580, 287] on img at bounding box center [580, 299] width 59 height 59
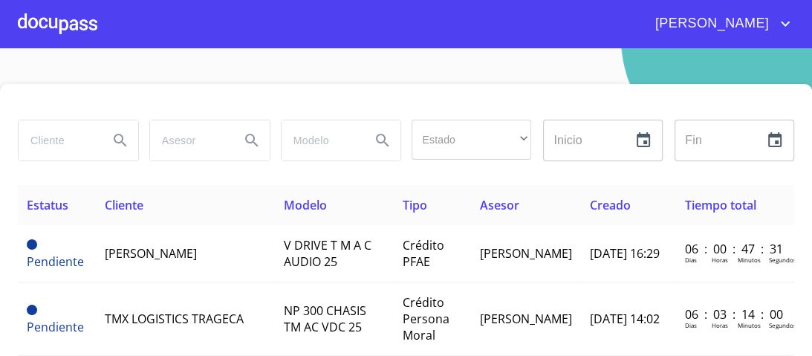
click at [44, 137] on input "search" at bounding box center [58, 140] width 78 height 40
type input "[PERSON_NAME]"
click at [115, 140] on icon "Search" at bounding box center [120, 140] width 18 height 18
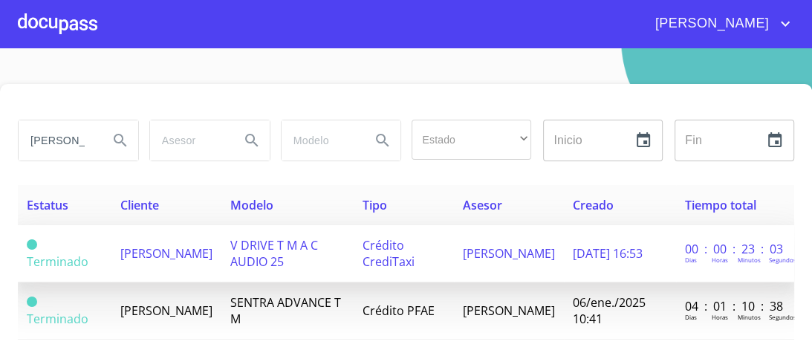
click at [286, 250] on span "V DRIVE T M A C AUDIO 25" at bounding box center [274, 253] width 88 height 33
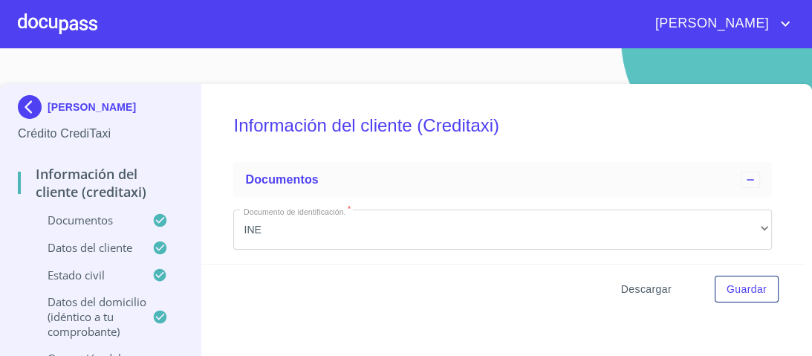
click at [639, 290] on span "Descargar" at bounding box center [646, 289] width 50 height 19
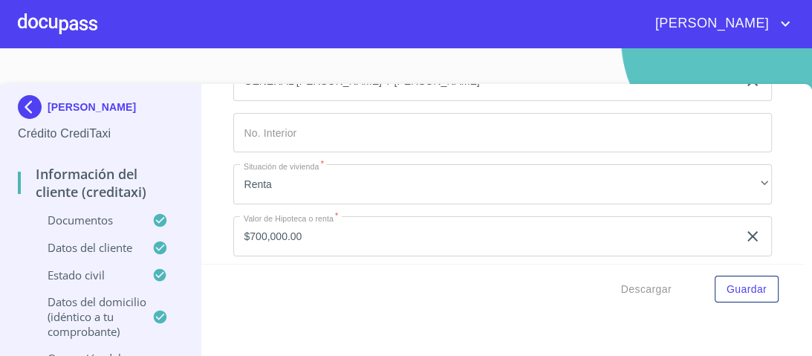
scroll to position [6125, 0]
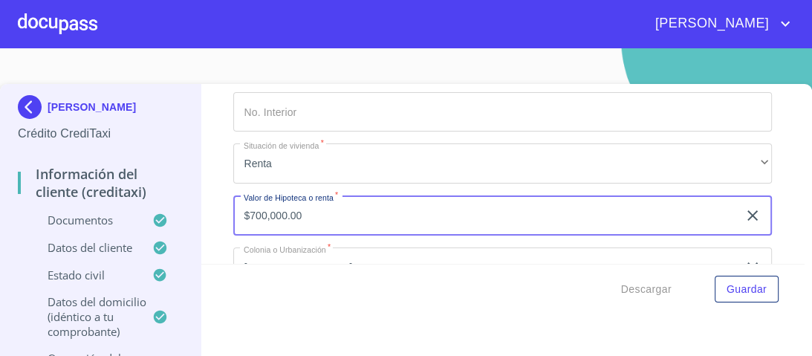
drag, startPoint x: 305, startPoint y: 204, endPoint x: 175, endPoint y: 204, distance: 129.9
click at [175, 204] on div "[PERSON_NAME] Crédito CrediTaxi Información del cliente (Creditaxi) Documentos …" at bounding box center [402, 235] width 804 height 302
type input "$2,000.00"
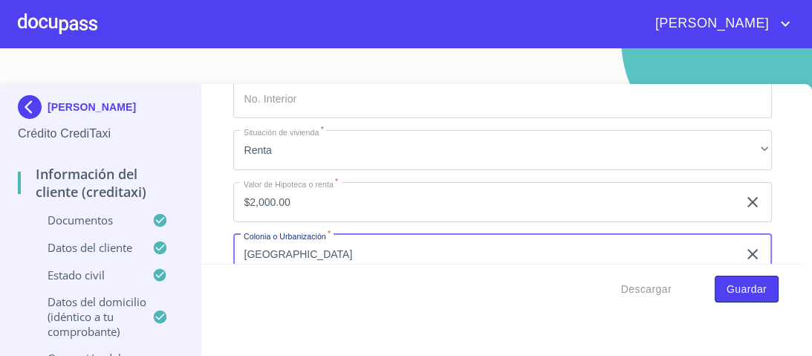
click at [726, 292] on span "Guardar" at bounding box center [746, 289] width 40 height 19
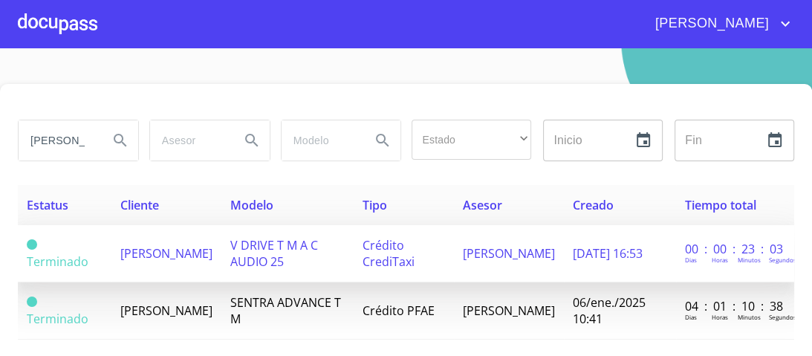
click at [307, 241] on span "V DRIVE T M A C AUDIO 25" at bounding box center [274, 253] width 88 height 33
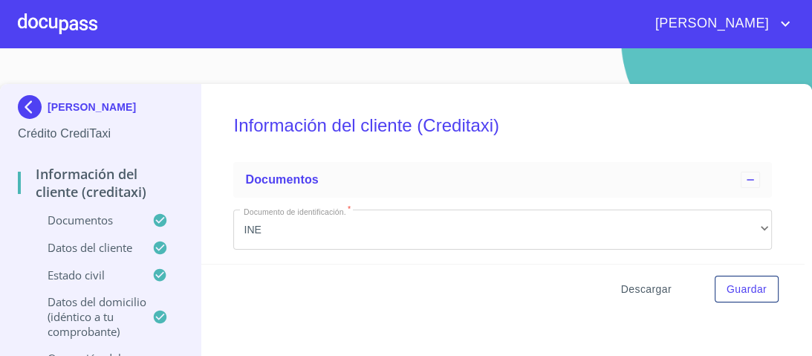
click at [636, 289] on span "Descargar" at bounding box center [646, 289] width 50 height 19
